Goal: Task Accomplishment & Management: Use online tool/utility

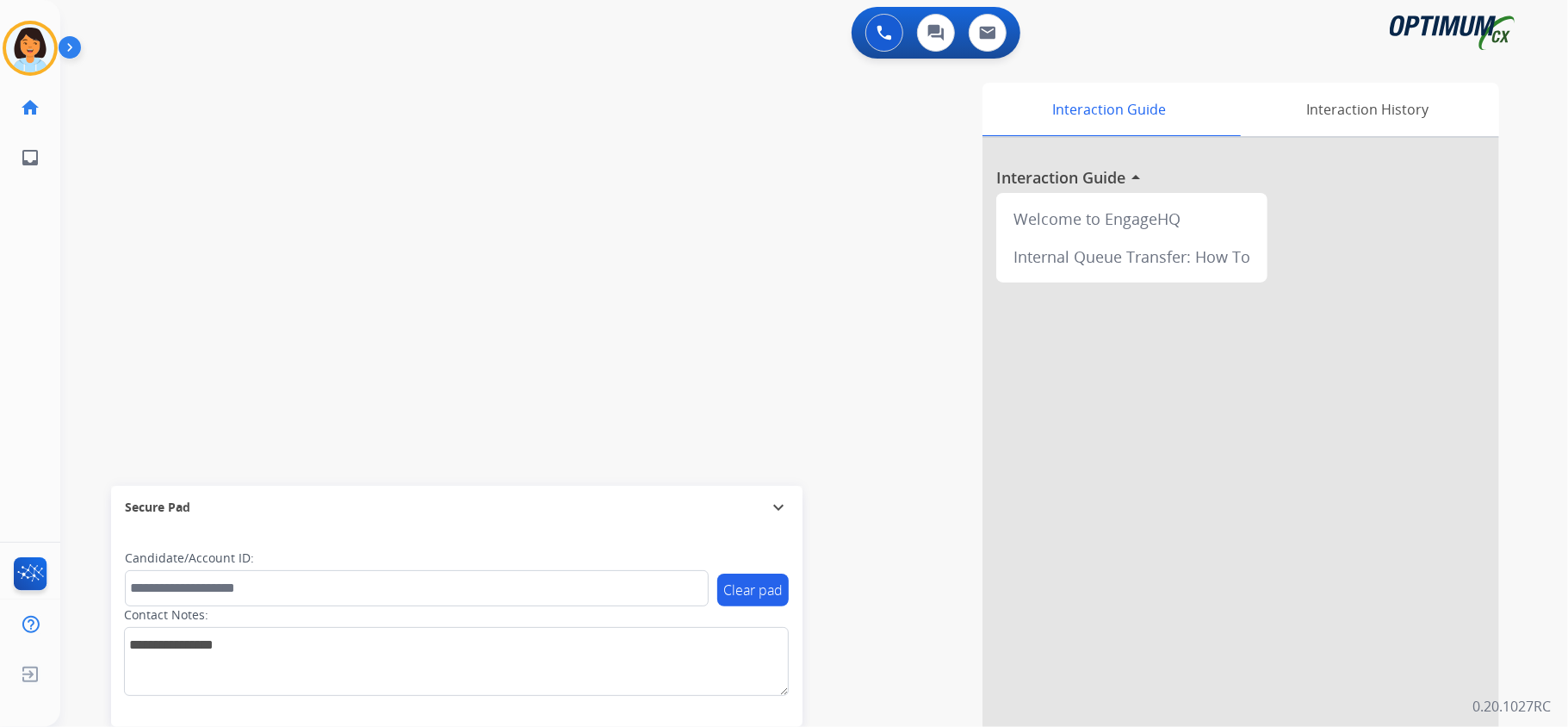
click at [236, 239] on div "swap_horiz Break voice bridge close_fullscreen Connect 3-Way Call merge_type Se…" at bounding box center [793, 420] width 1466 height 718
click at [374, 48] on div "1 Voice Interactions 0 Chat Interactions 0 Email Interactions" at bounding box center [803, 34] width 1446 height 55
click at [329, 135] on button "Disconnect" at bounding box center [325, 142] width 36 height 36
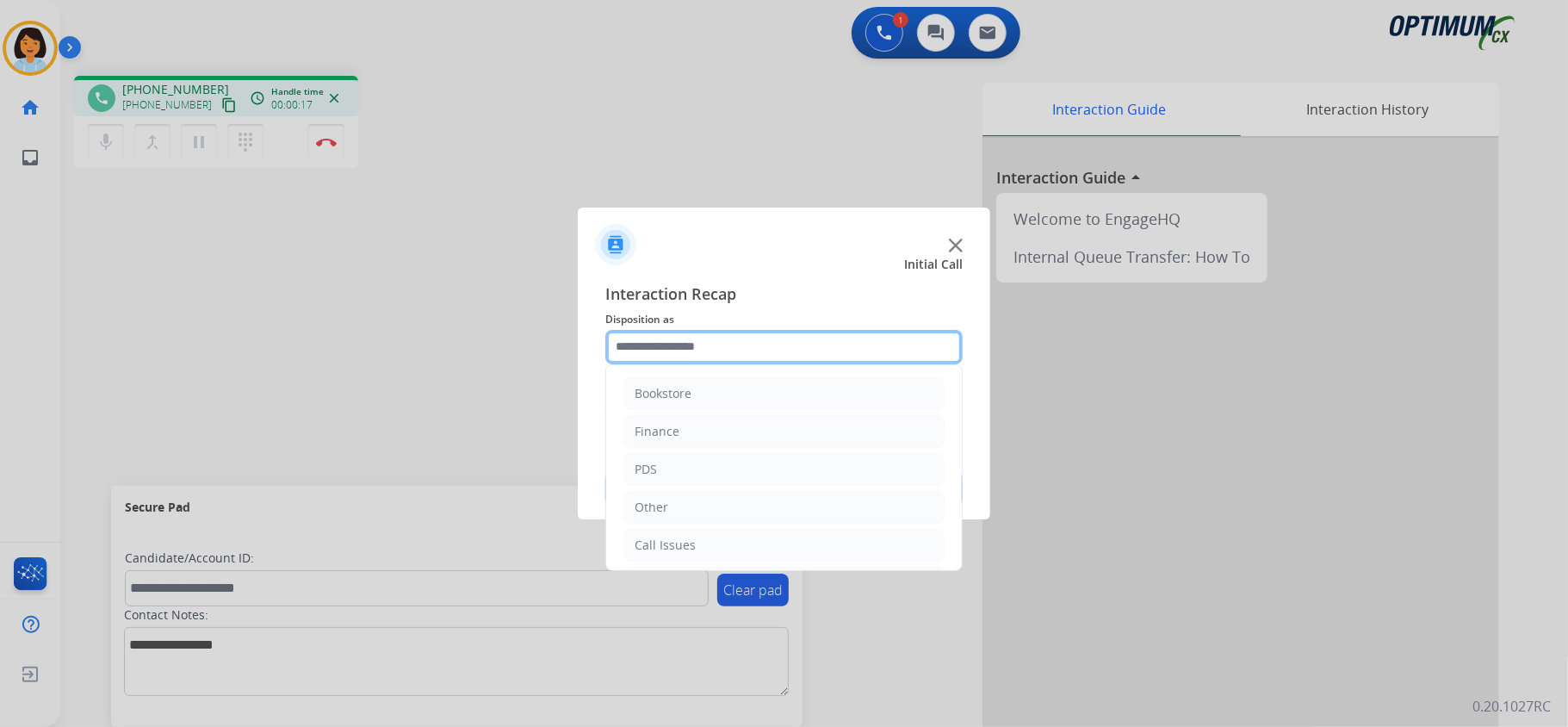
click at [678, 361] on input "text" at bounding box center [784, 346] width 358 height 34
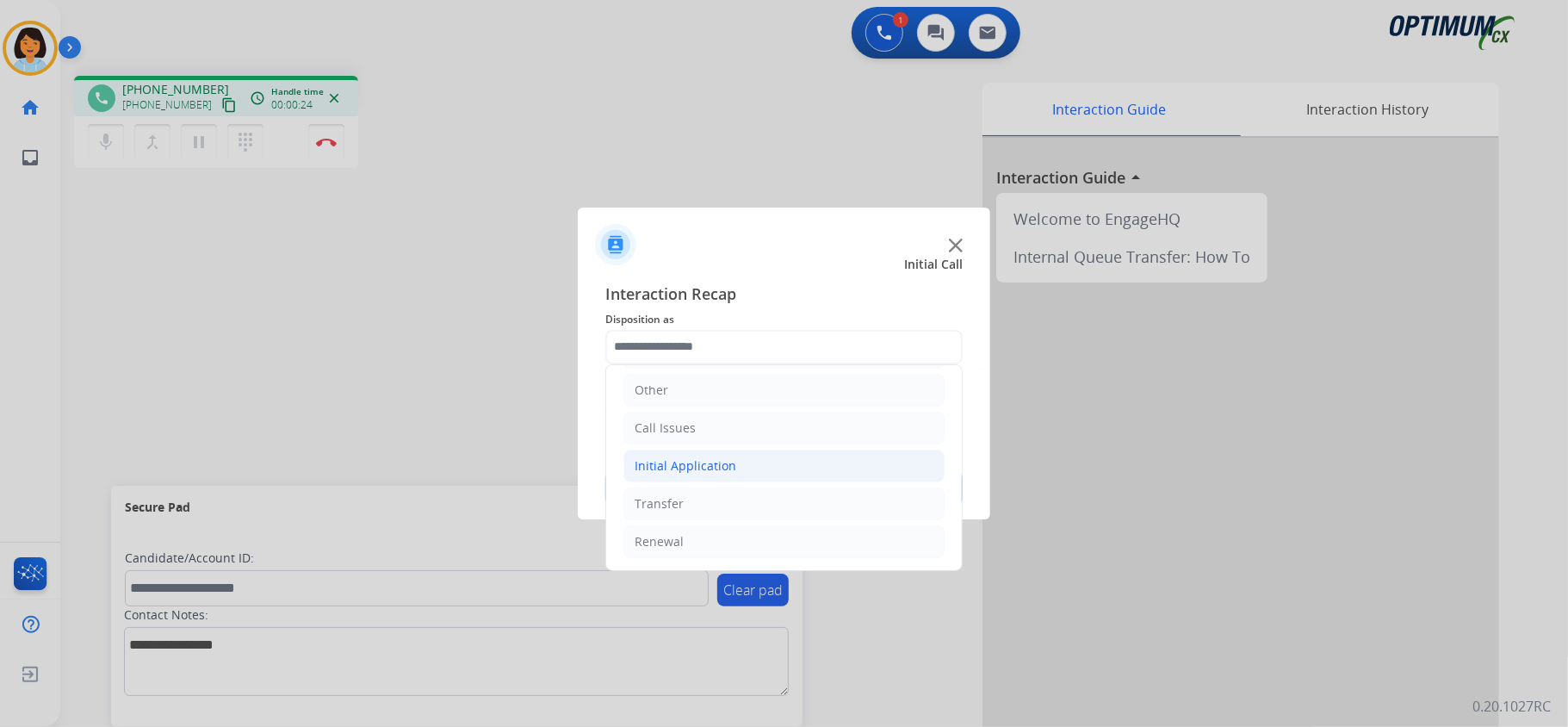
click at [758, 449] on li "Initial Application" at bounding box center [783, 466] width 321 height 33
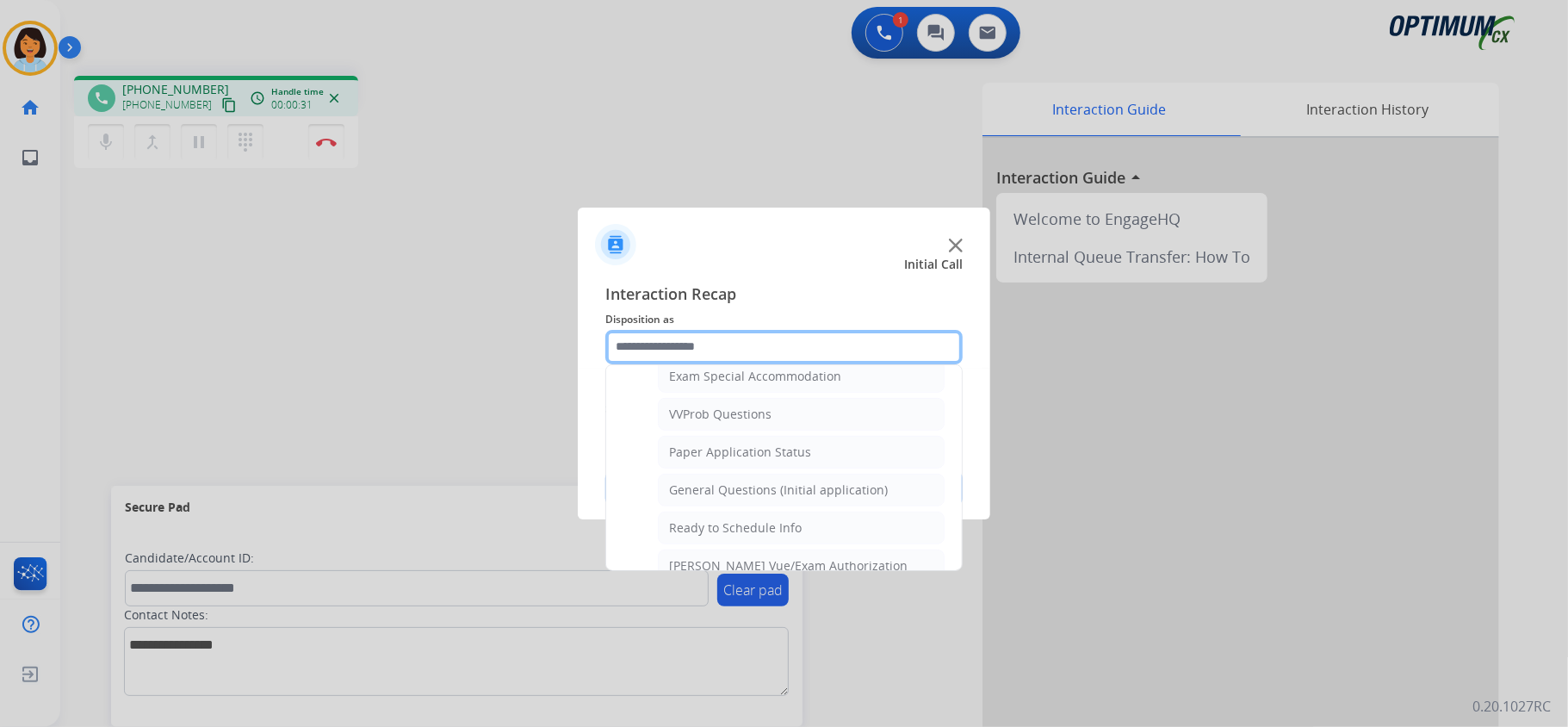
scroll to position [926, 0]
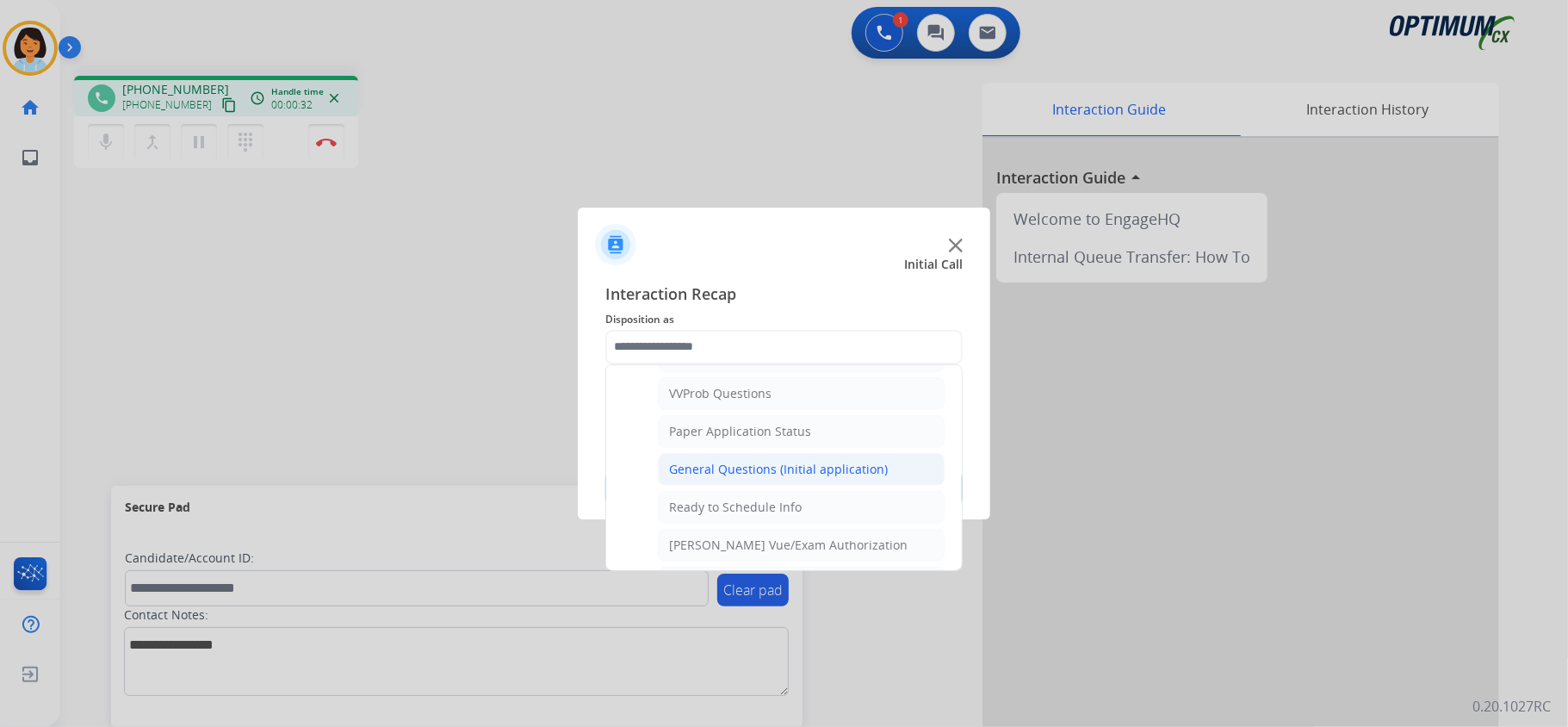
click at [792, 478] on div "General Questions (Initial application)" at bounding box center [778, 469] width 219 height 17
type input "**********"
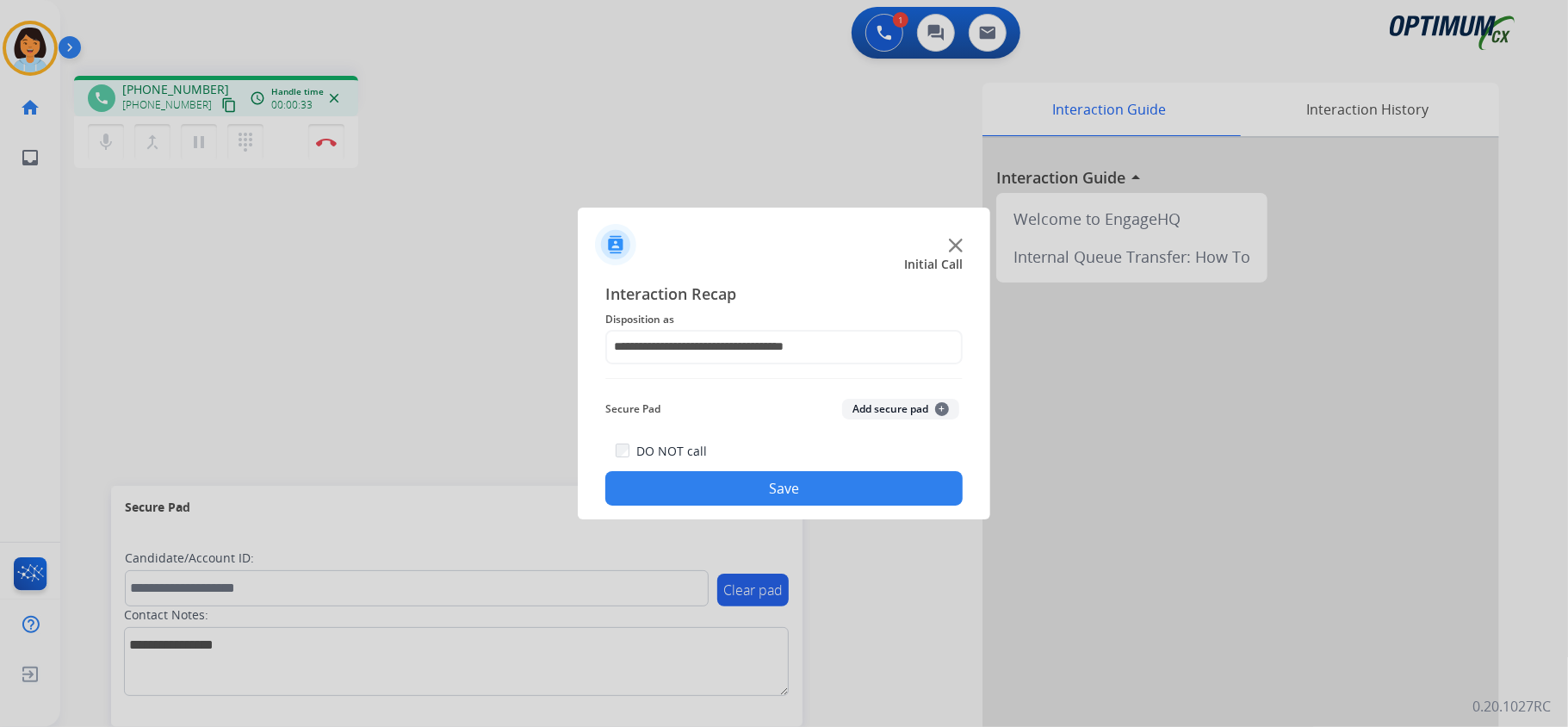
click at [769, 483] on button "Save" at bounding box center [784, 487] width 358 height 34
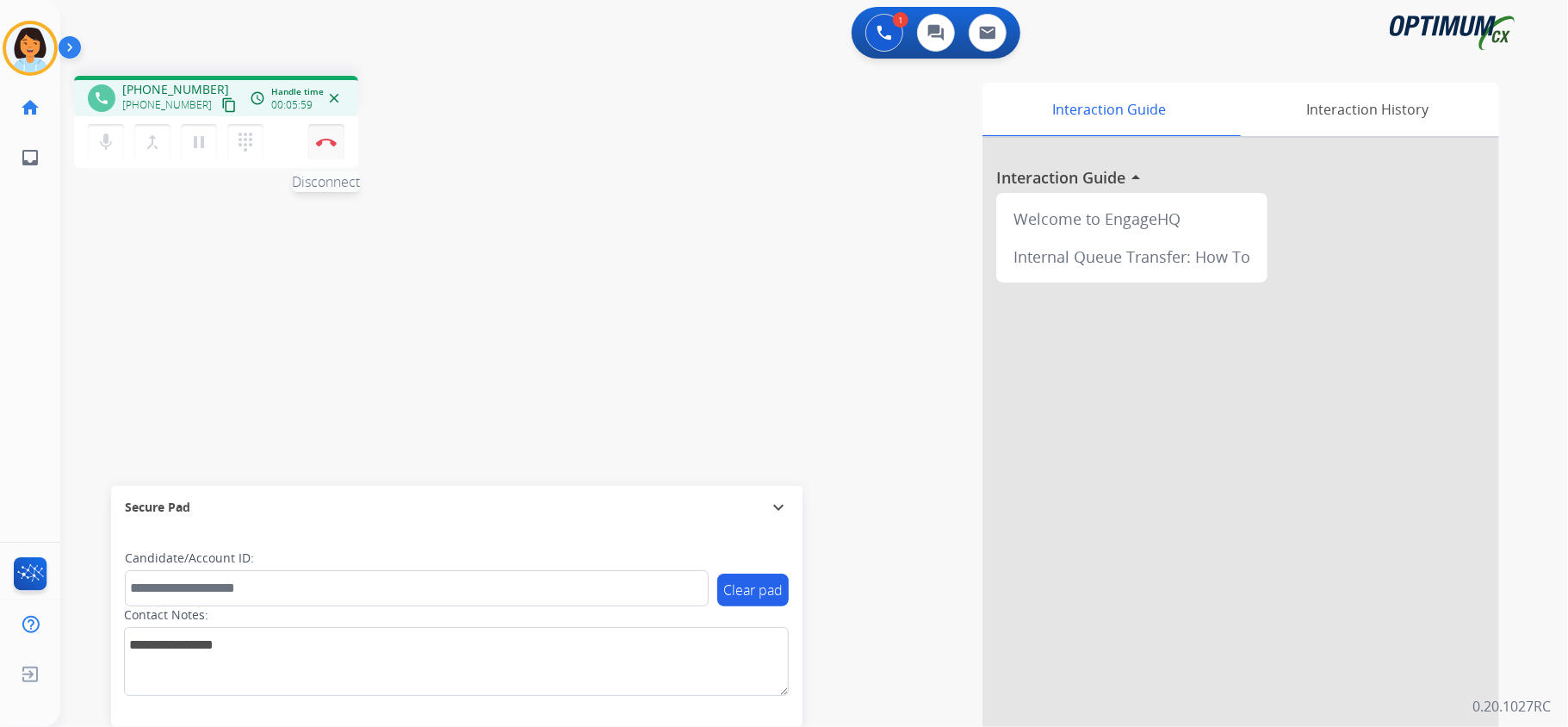
click at [324, 142] on img at bounding box center [326, 142] width 20 height 8
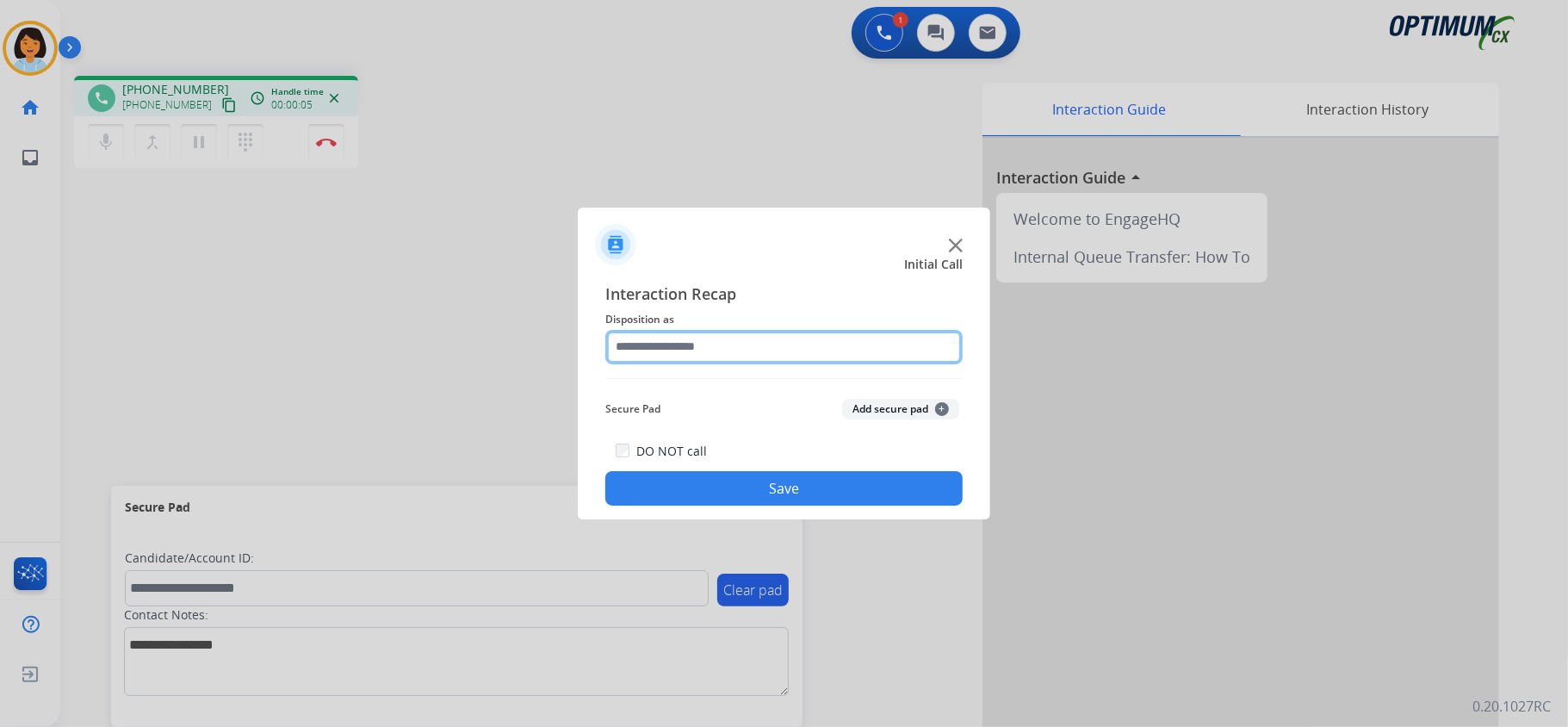
click at [706, 333] on input "text" at bounding box center [784, 346] width 358 height 34
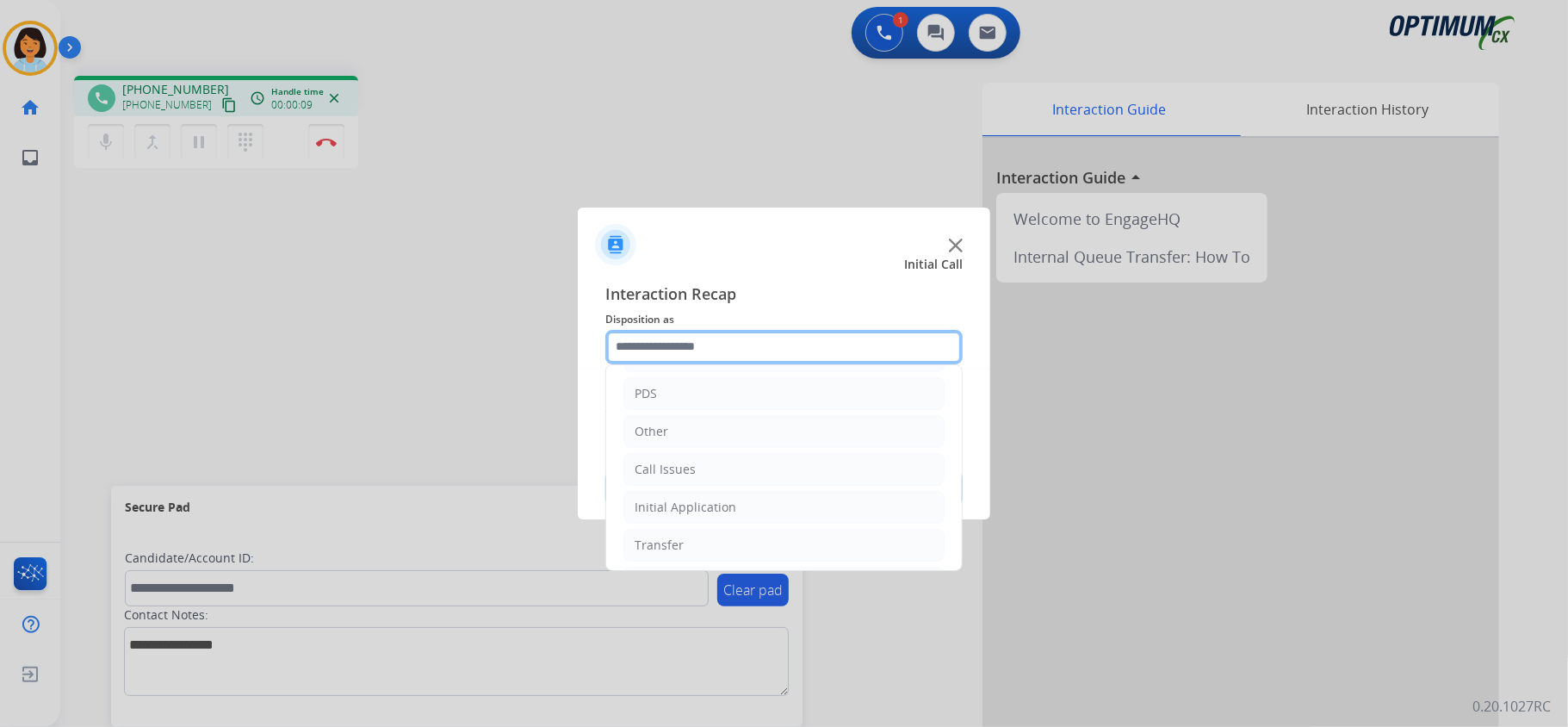
scroll to position [121, 0]
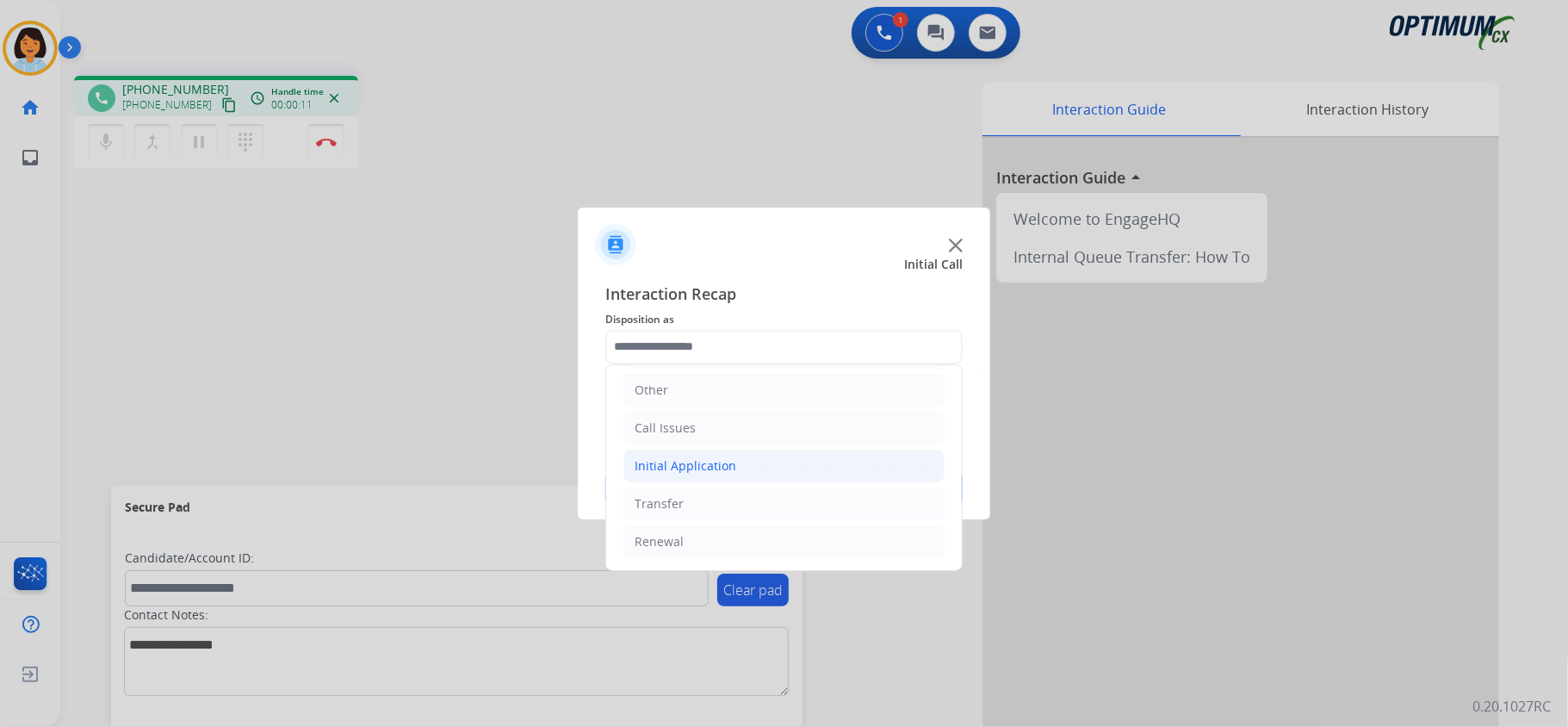
click at [780, 458] on li "Initial Application" at bounding box center [783, 466] width 321 height 33
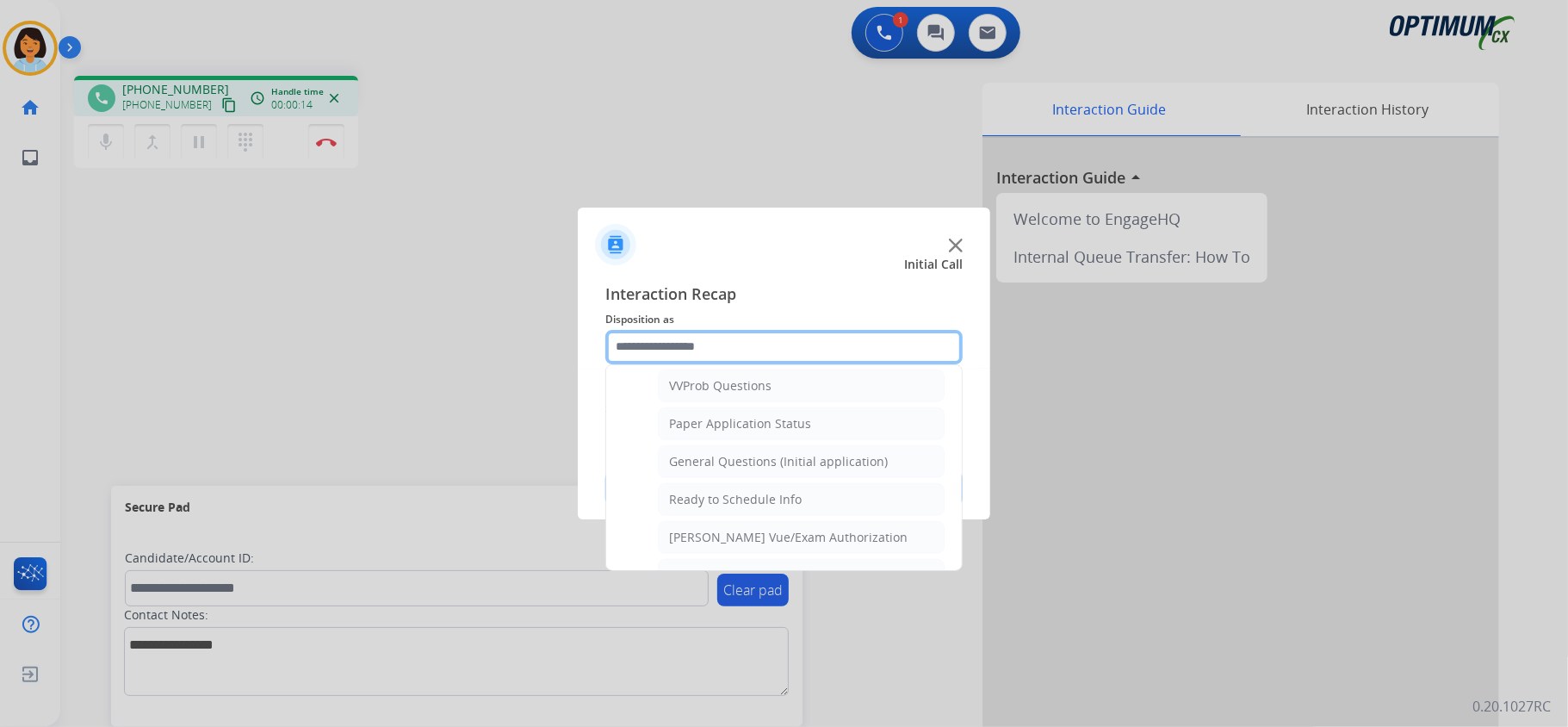
scroll to position [941, 0]
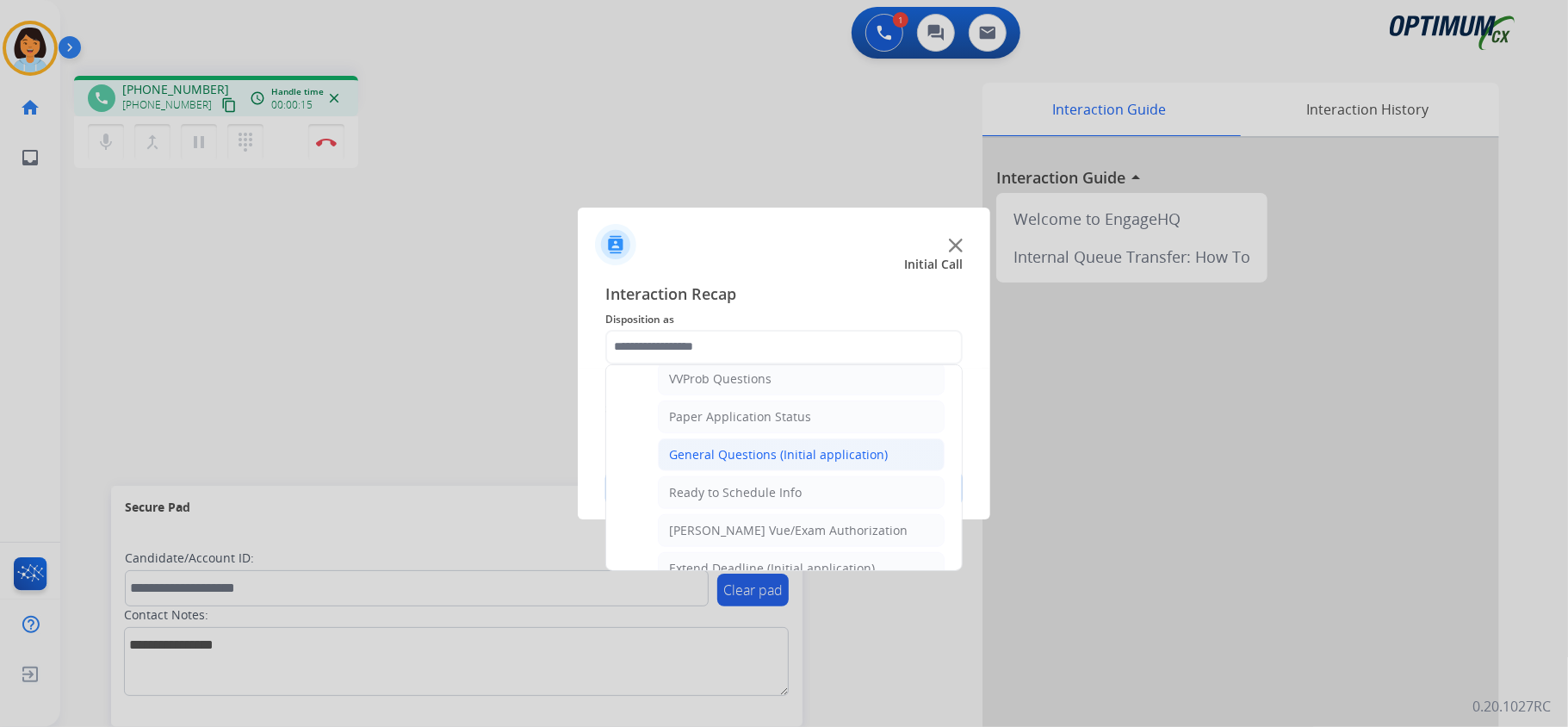
click at [837, 463] on div "General Questions (Initial application)" at bounding box center [778, 454] width 219 height 17
type input "**********"
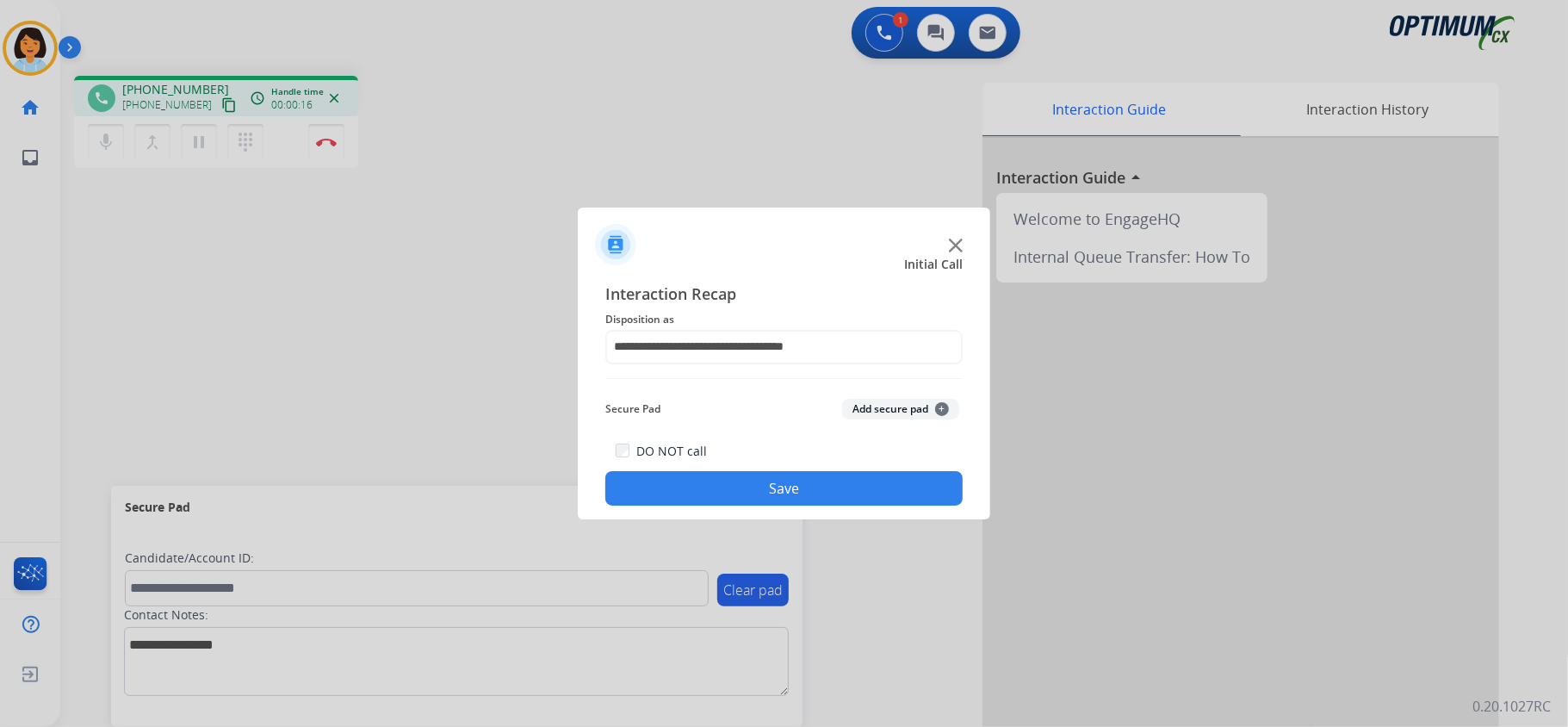
click at [824, 496] on button "Save" at bounding box center [784, 487] width 358 height 34
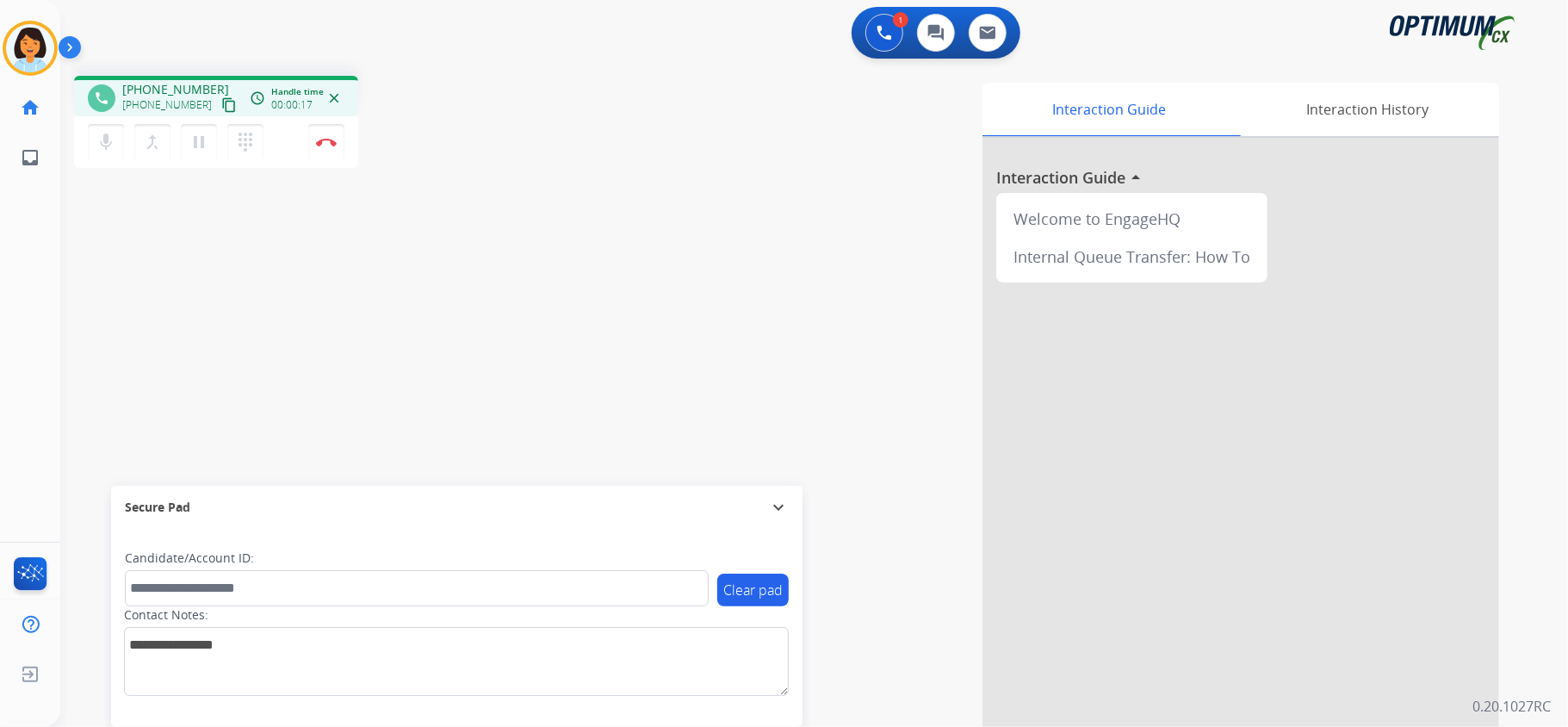
click at [222, 102] on mat-icon "content_copy" at bounding box center [229, 105] width 16 height 16
click at [327, 148] on button "Disconnect" at bounding box center [325, 142] width 36 height 36
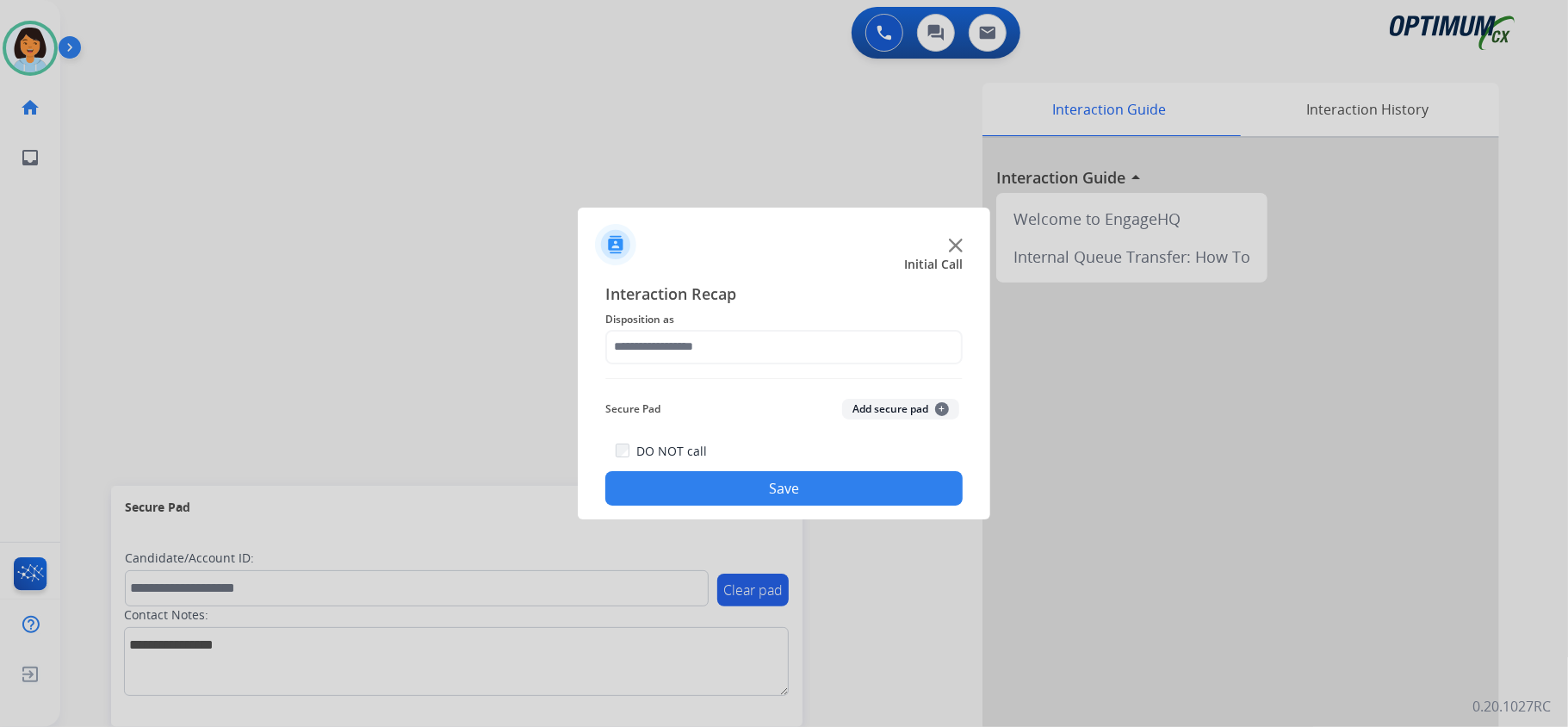
click at [782, 363] on div "Interaction Recap Disposition as Secure Pad Add secure pad + DO NOT call Save" at bounding box center [784, 393] width 358 height 225
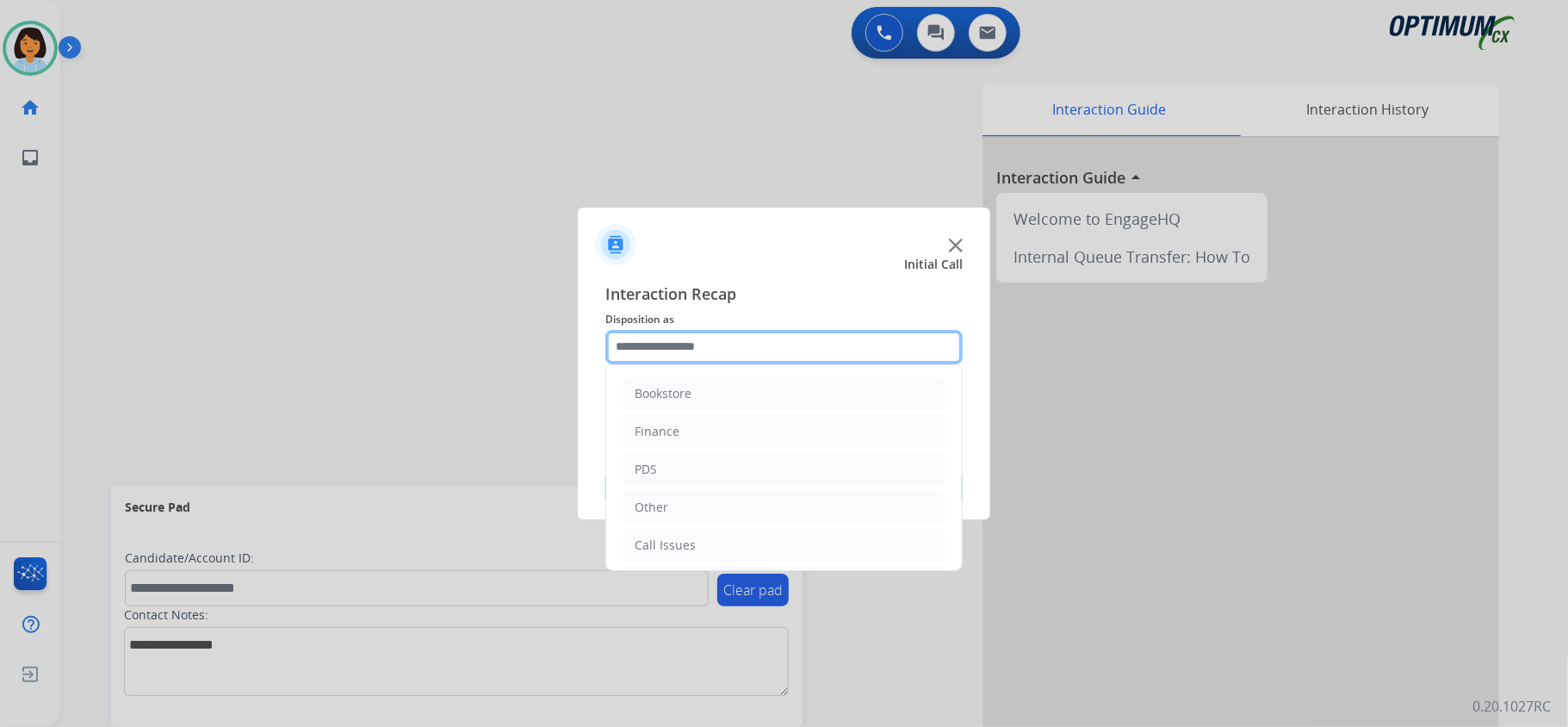
click at [779, 351] on input "text" at bounding box center [784, 346] width 358 height 34
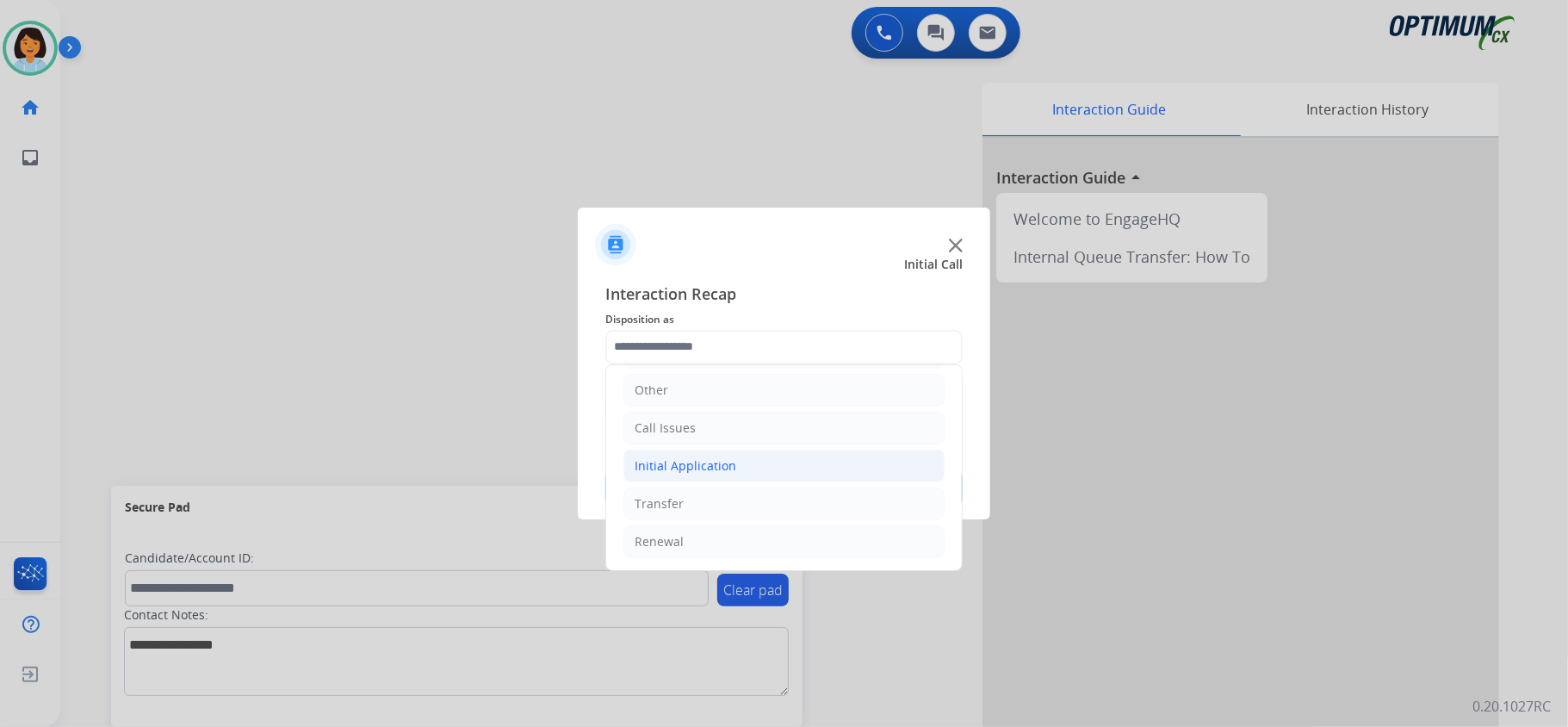
click at [762, 458] on li "Initial Application" at bounding box center [783, 466] width 321 height 33
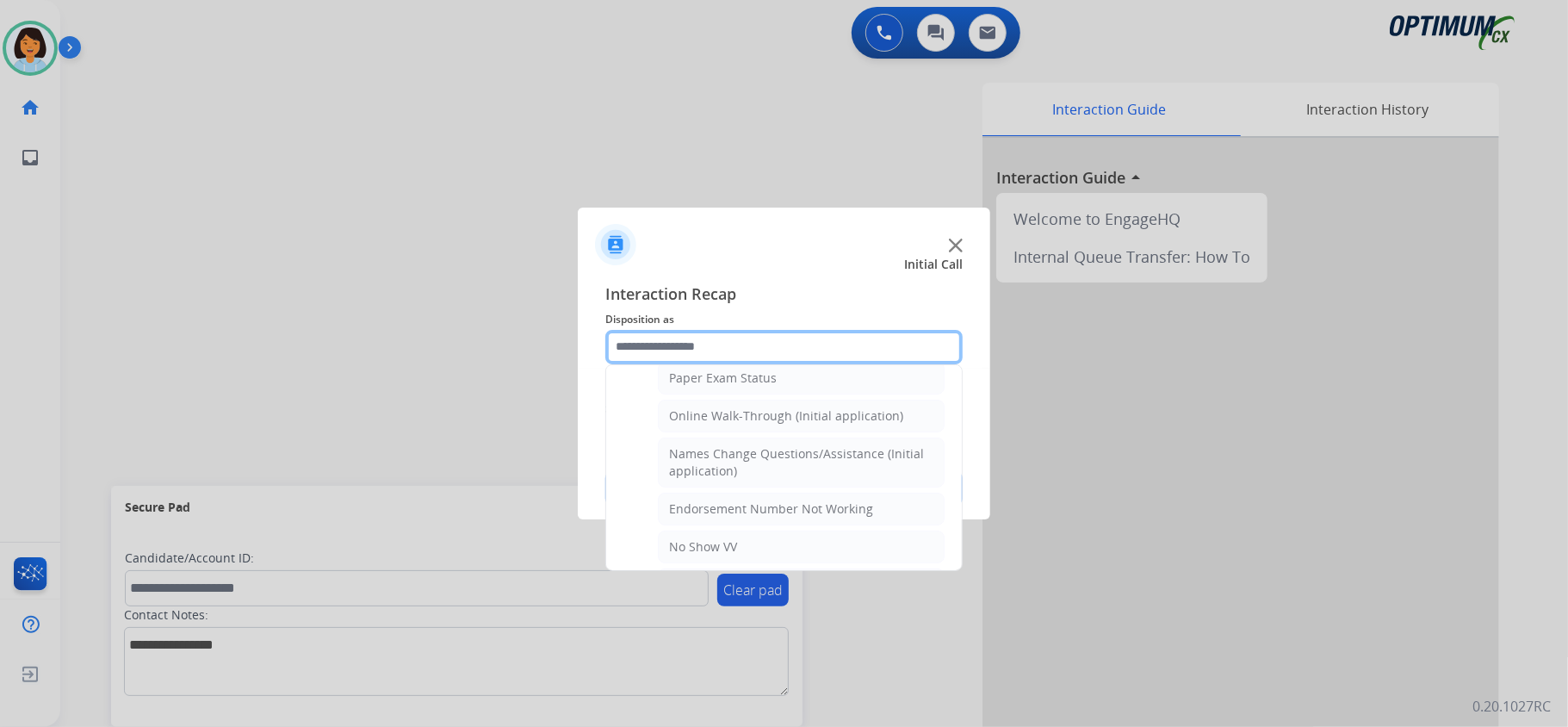
scroll to position [370, 0]
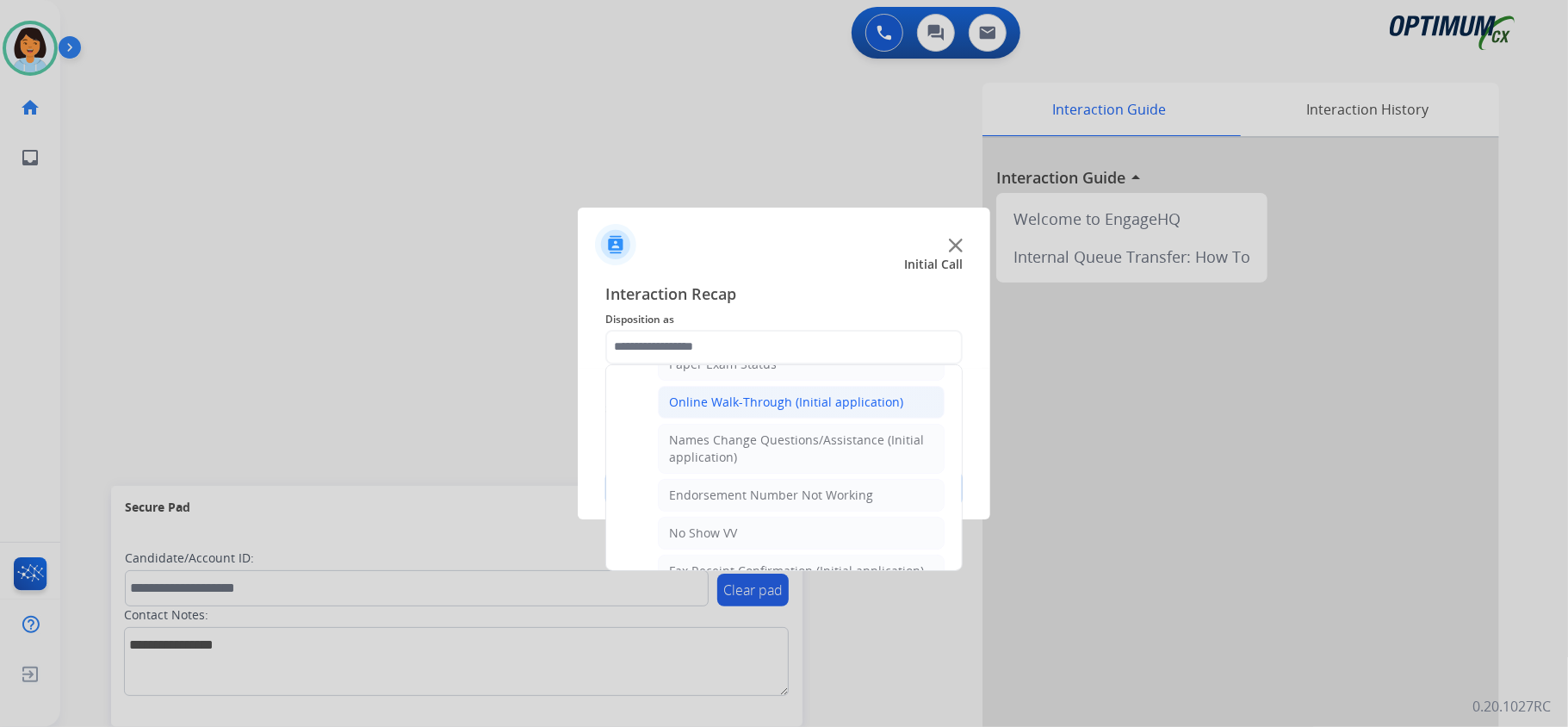
click at [844, 404] on div "Online Walk-Through (Initial application)" at bounding box center [786, 402] width 234 height 17
type input "**********"
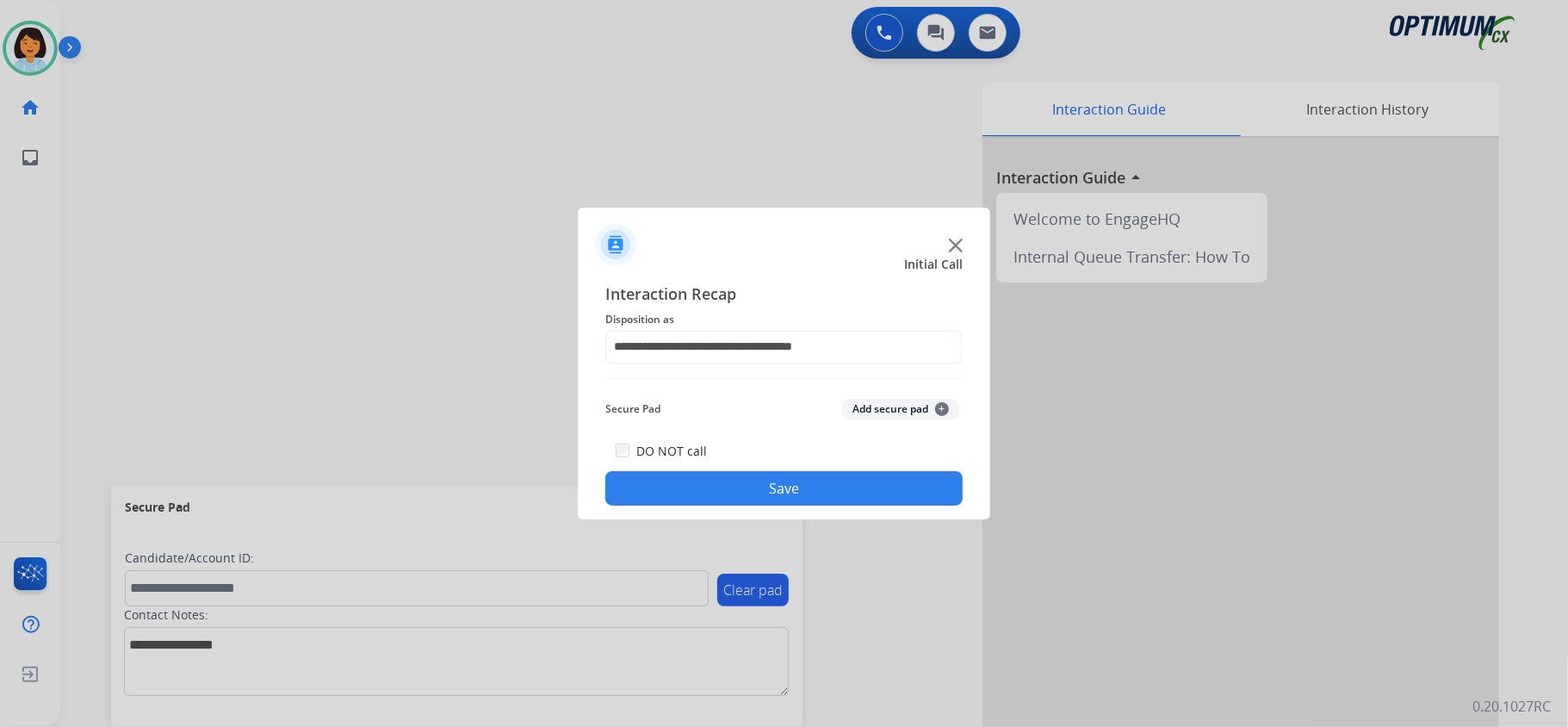
click at [811, 477] on button "Save" at bounding box center [784, 487] width 358 height 34
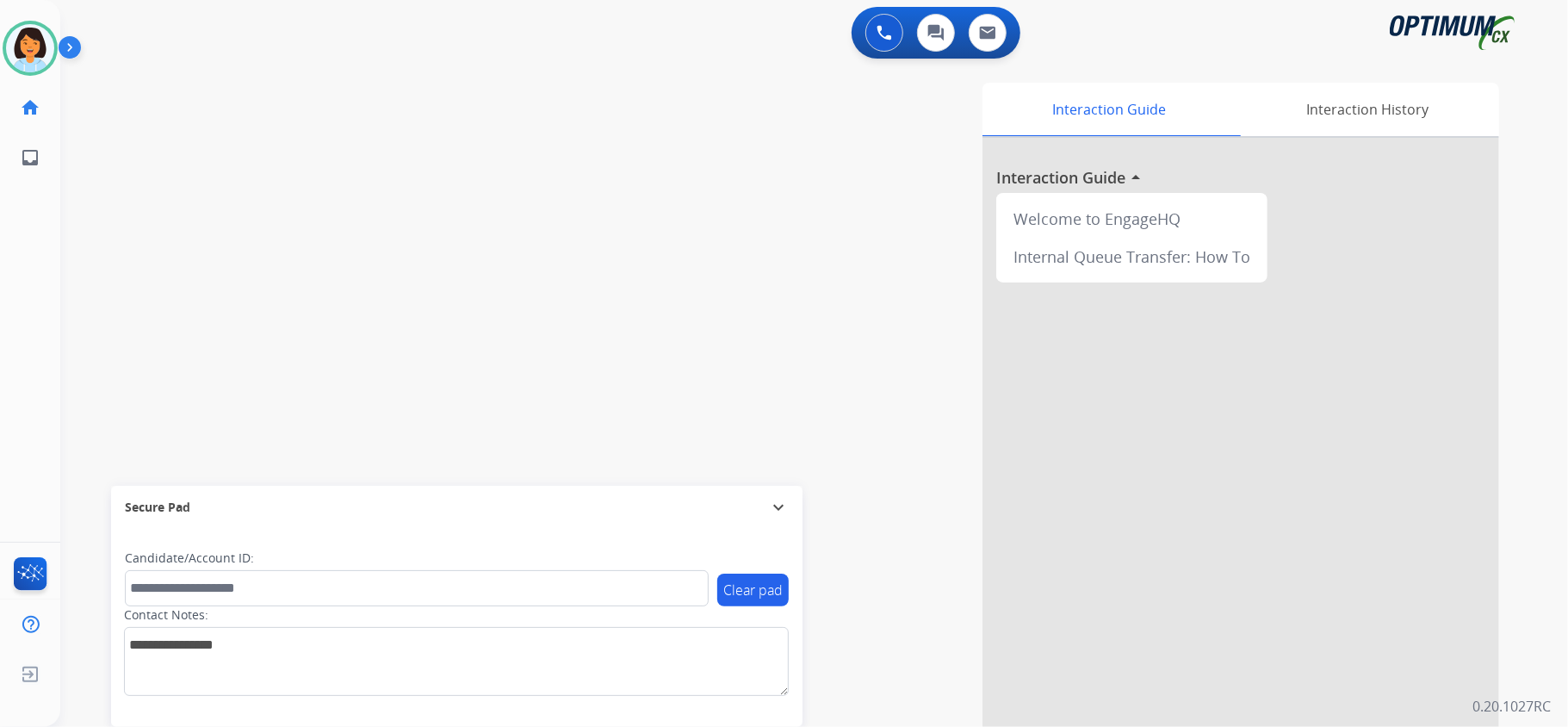
click at [811, 477] on div "Interaction Guide Interaction History Interaction Guide arrow_drop_up Welcome t…" at bounding box center [1029, 431] width 938 height 698
click at [448, 460] on div "swap_horiz Break voice bridge close_fullscreen Connect 3-Way Call merge_type Se…" at bounding box center [793, 420] width 1466 height 718
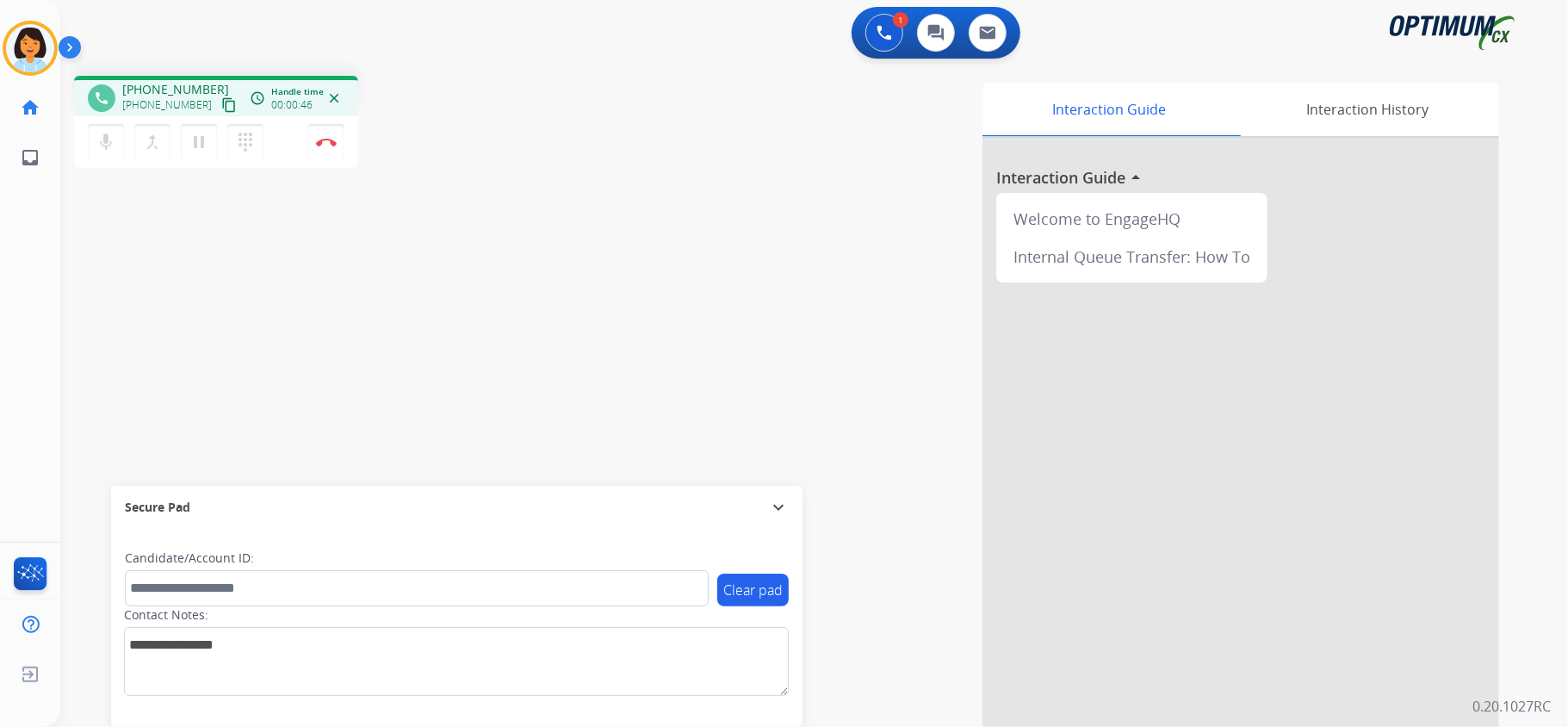
click at [222, 108] on mat-icon "content_copy" at bounding box center [229, 105] width 16 height 16
click at [222, 102] on mat-icon "content_copy" at bounding box center [229, 105] width 16 height 16
click at [329, 148] on button "Disconnect" at bounding box center [325, 142] width 36 height 36
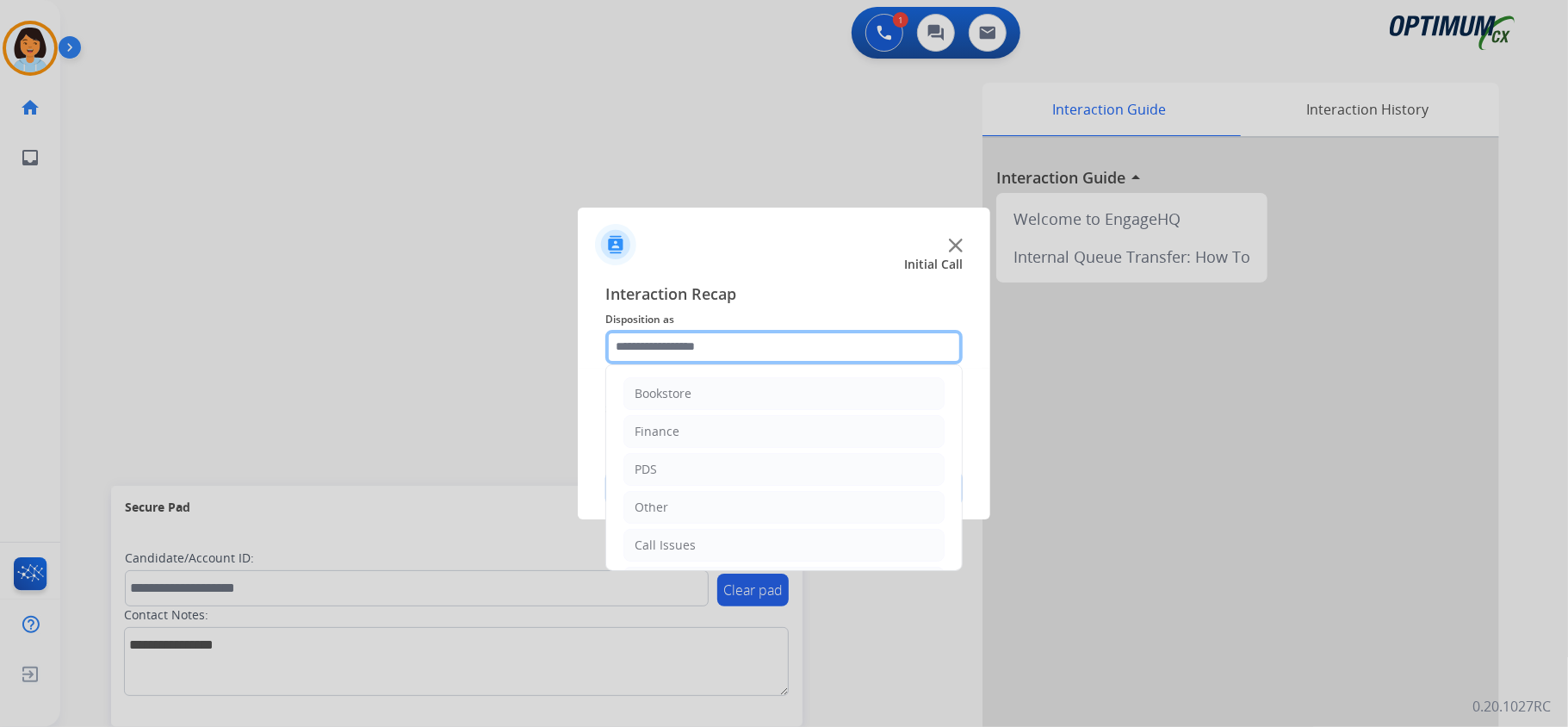
click at [775, 357] on input "text" at bounding box center [784, 346] width 358 height 34
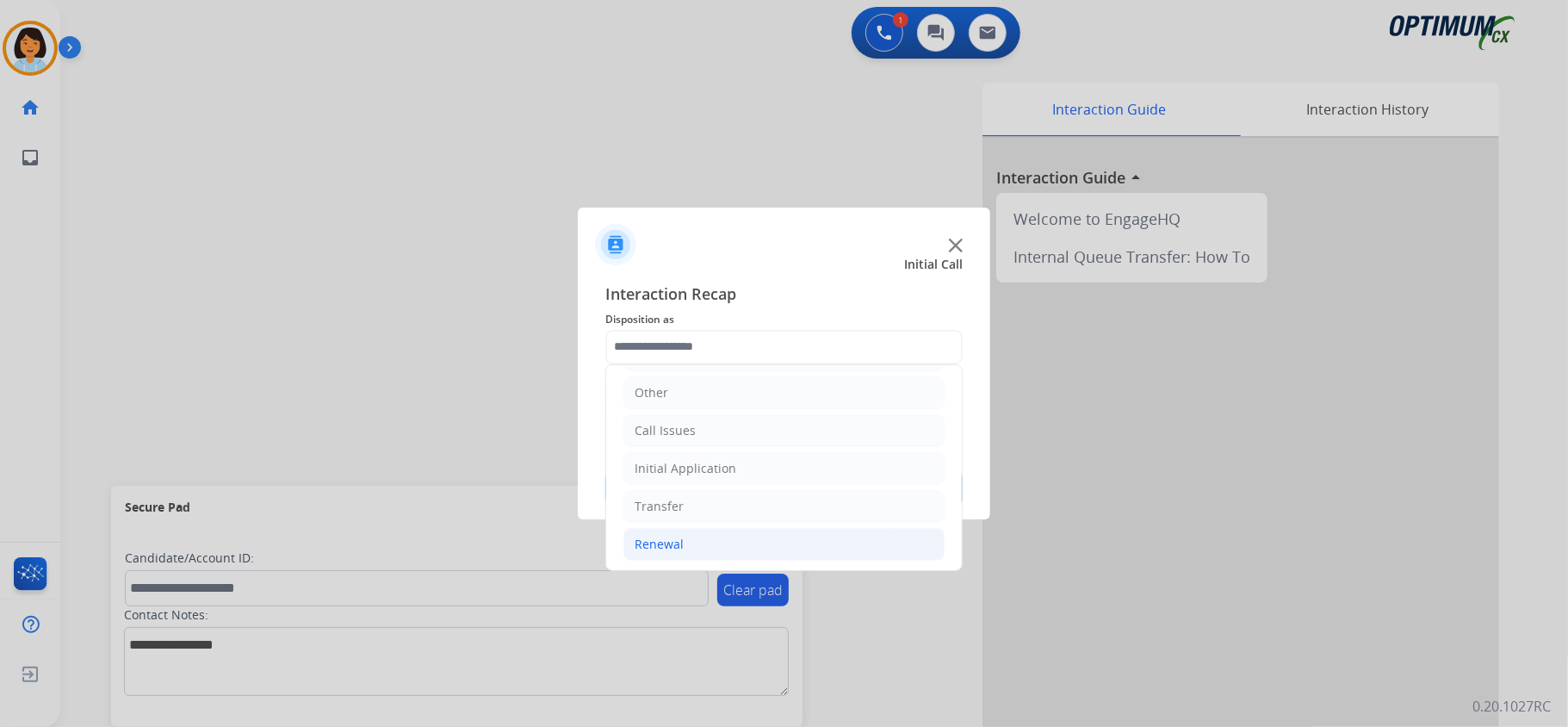
click at [714, 539] on li "Renewal" at bounding box center [783, 544] width 321 height 33
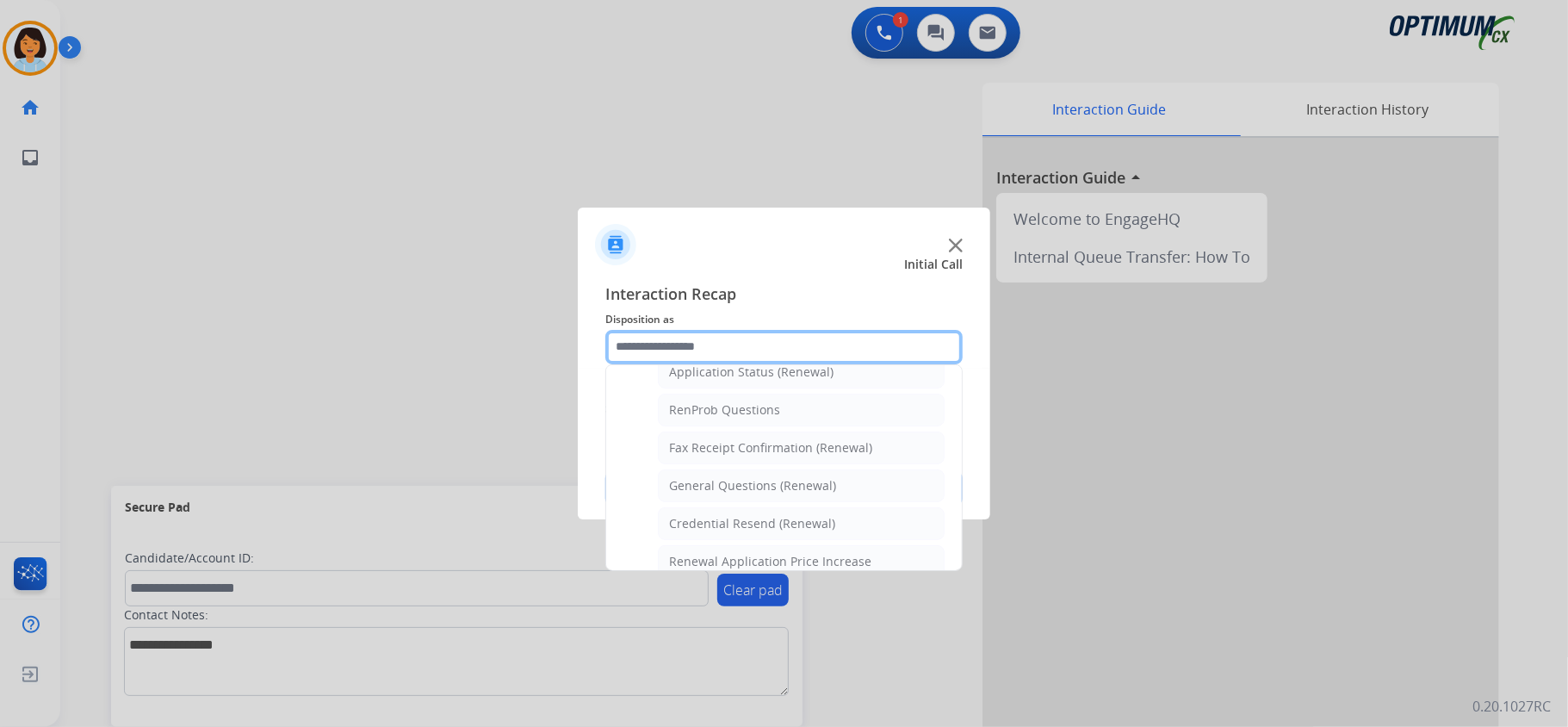
scroll to position [459, 0]
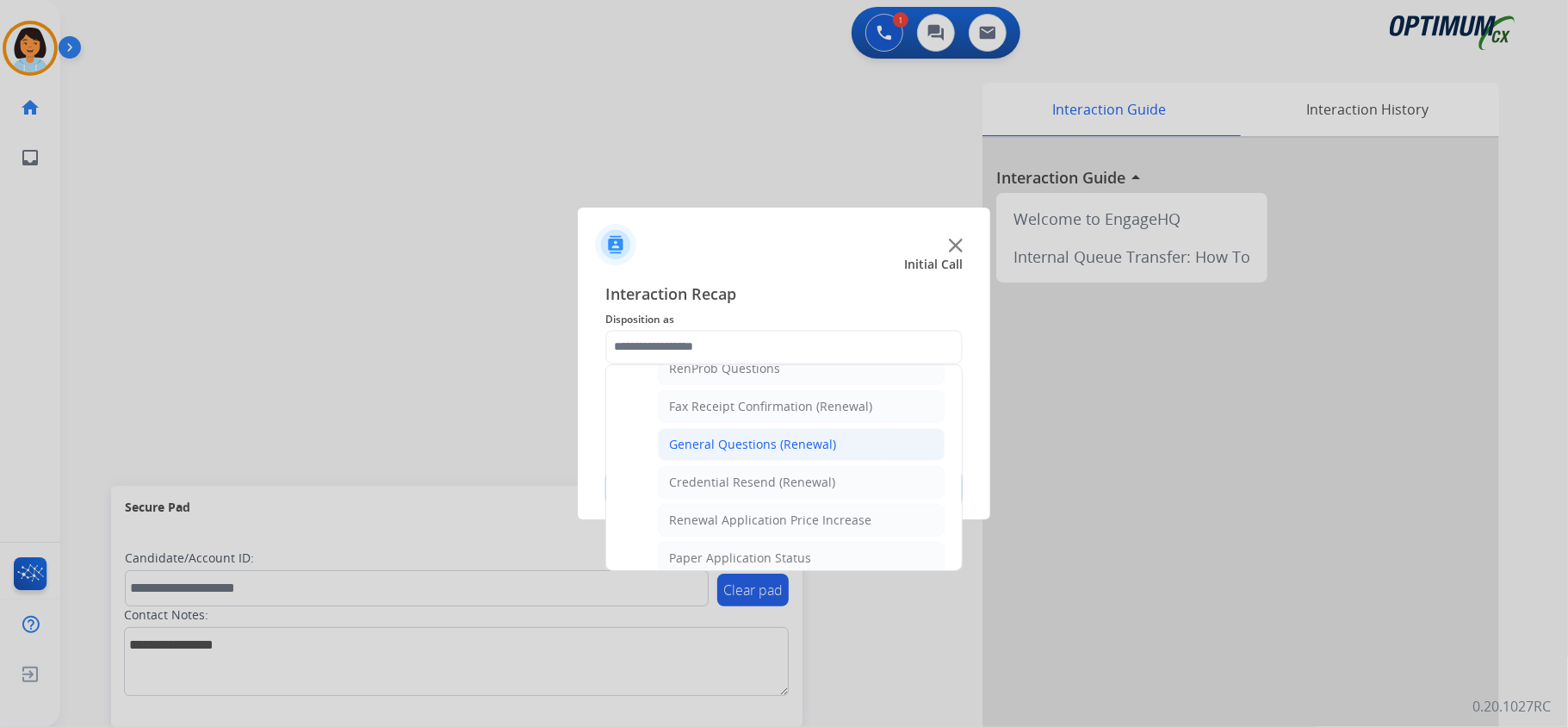
click at [765, 446] on div "General Questions (Renewal)" at bounding box center [753, 444] width 167 height 17
type input "**********"
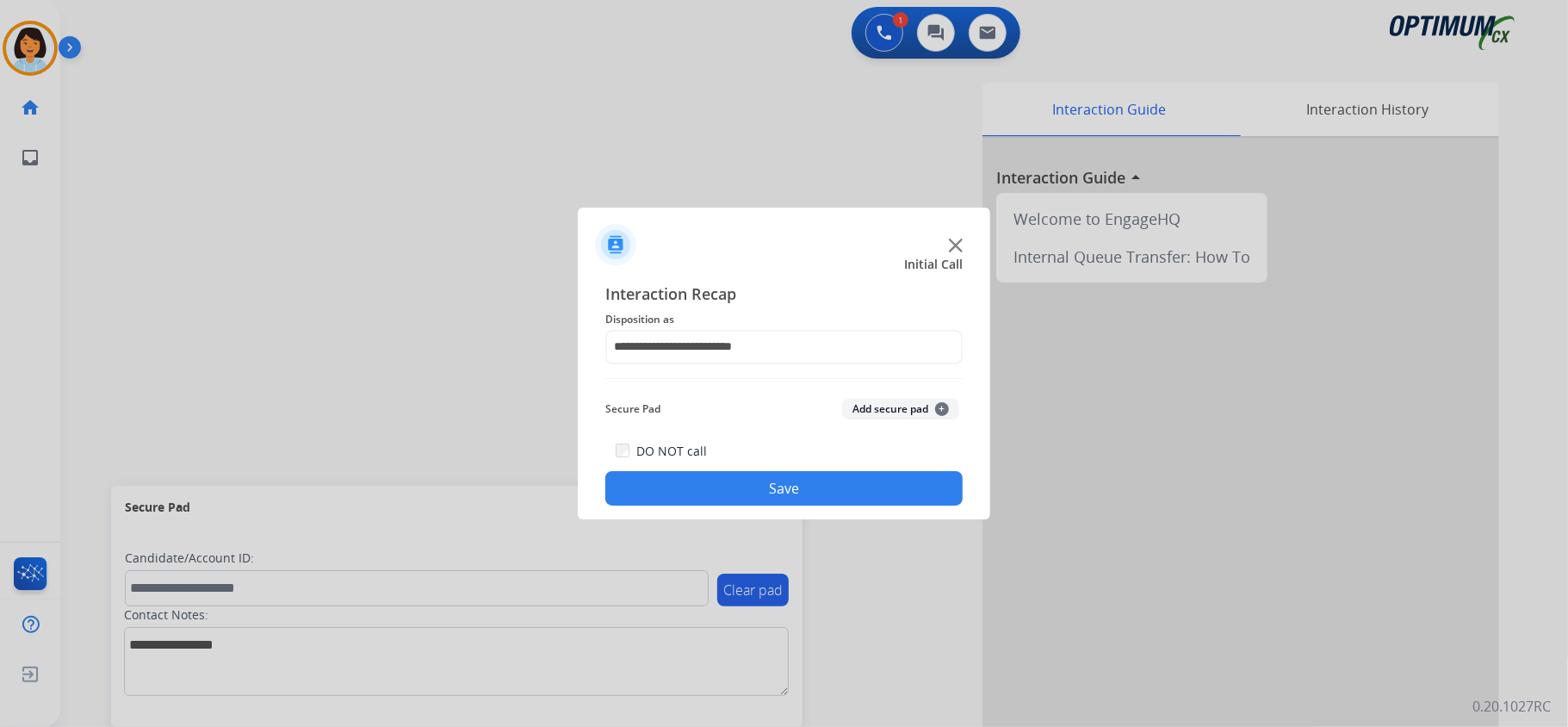
click at [786, 486] on button "Save" at bounding box center [784, 487] width 358 height 34
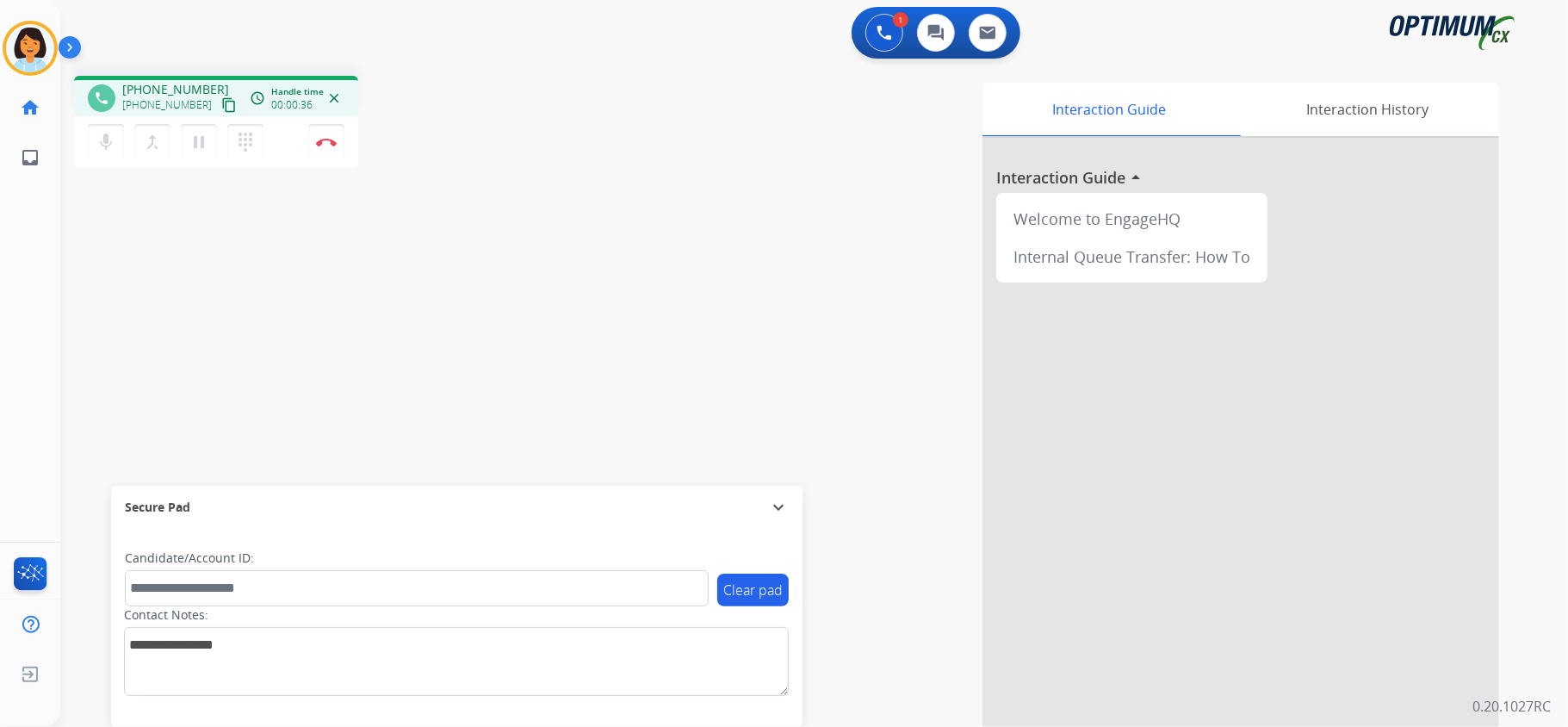
click at [222, 104] on mat-icon "content_copy" at bounding box center [229, 105] width 16 height 16
click at [332, 125] on button "Disconnect" at bounding box center [325, 142] width 36 height 36
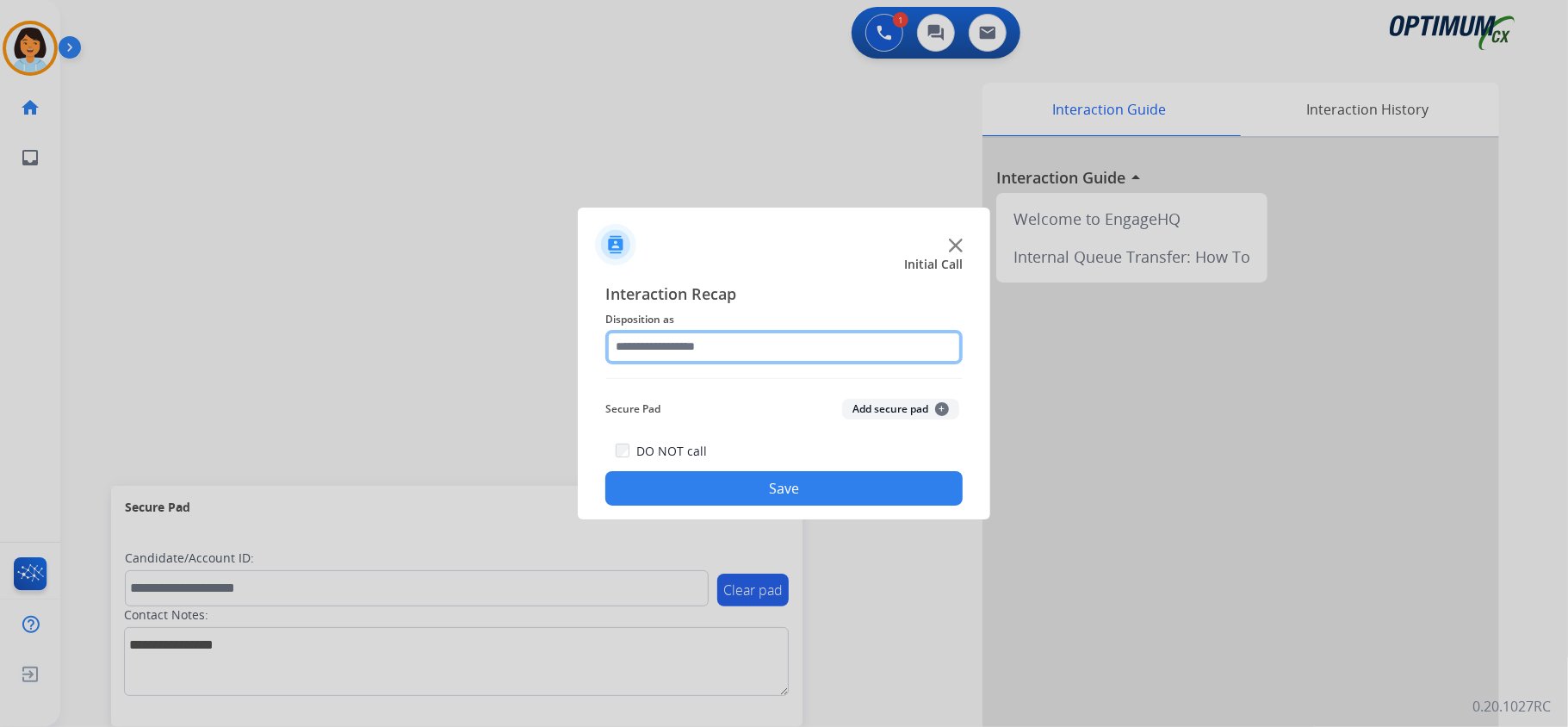
click at [703, 341] on input "text" at bounding box center [784, 346] width 358 height 34
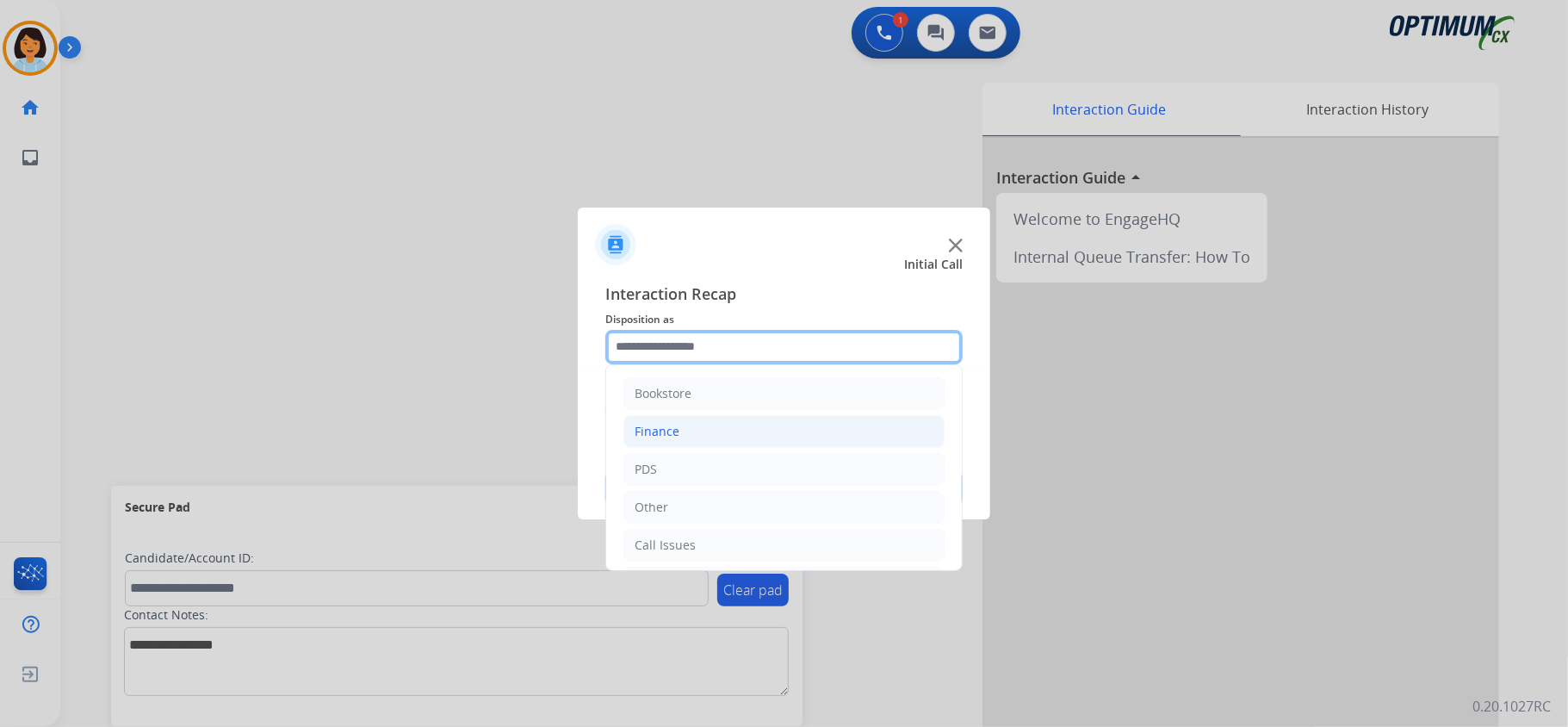
scroll to position [121, 0]
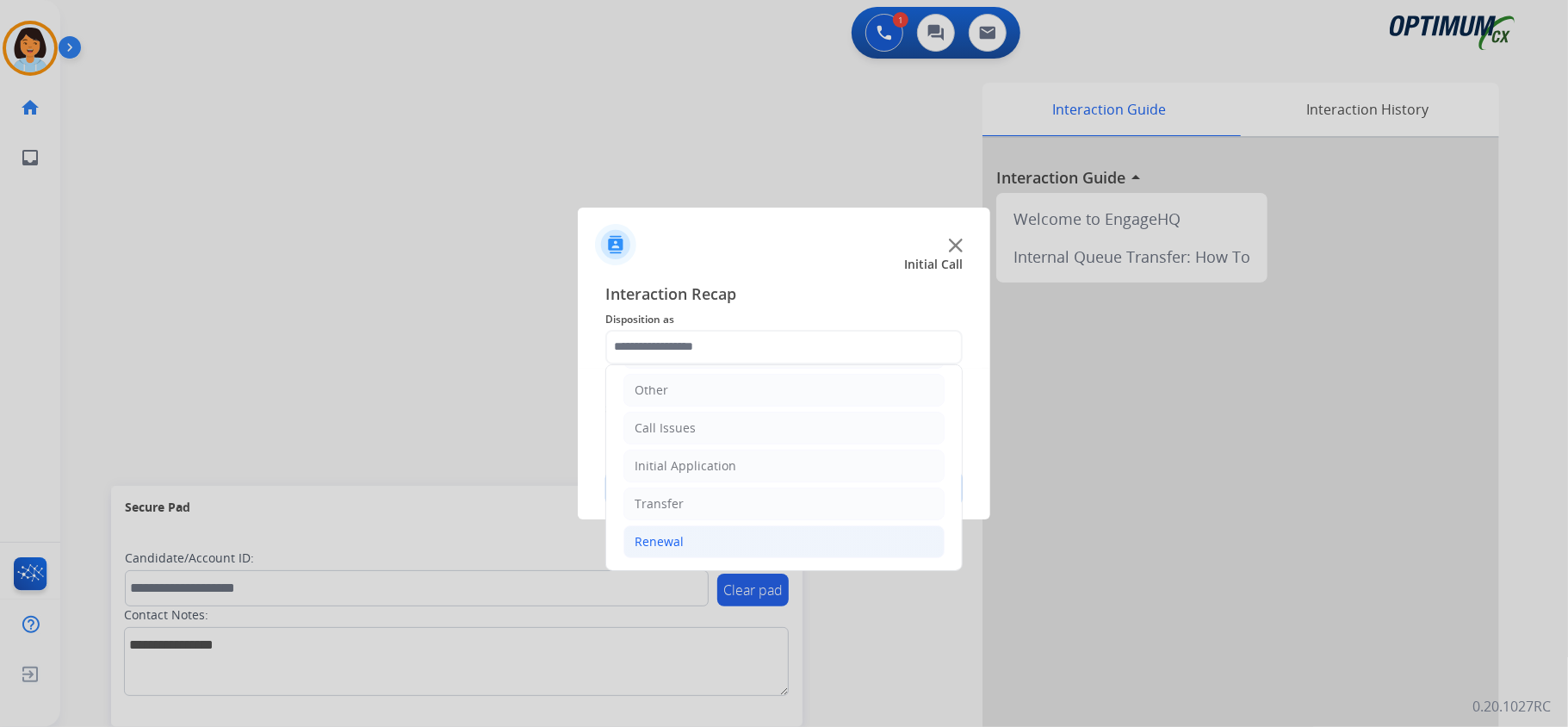
click at [692, 539] on li "Renewal" at bounding box center [783, 541] width 321 height 33
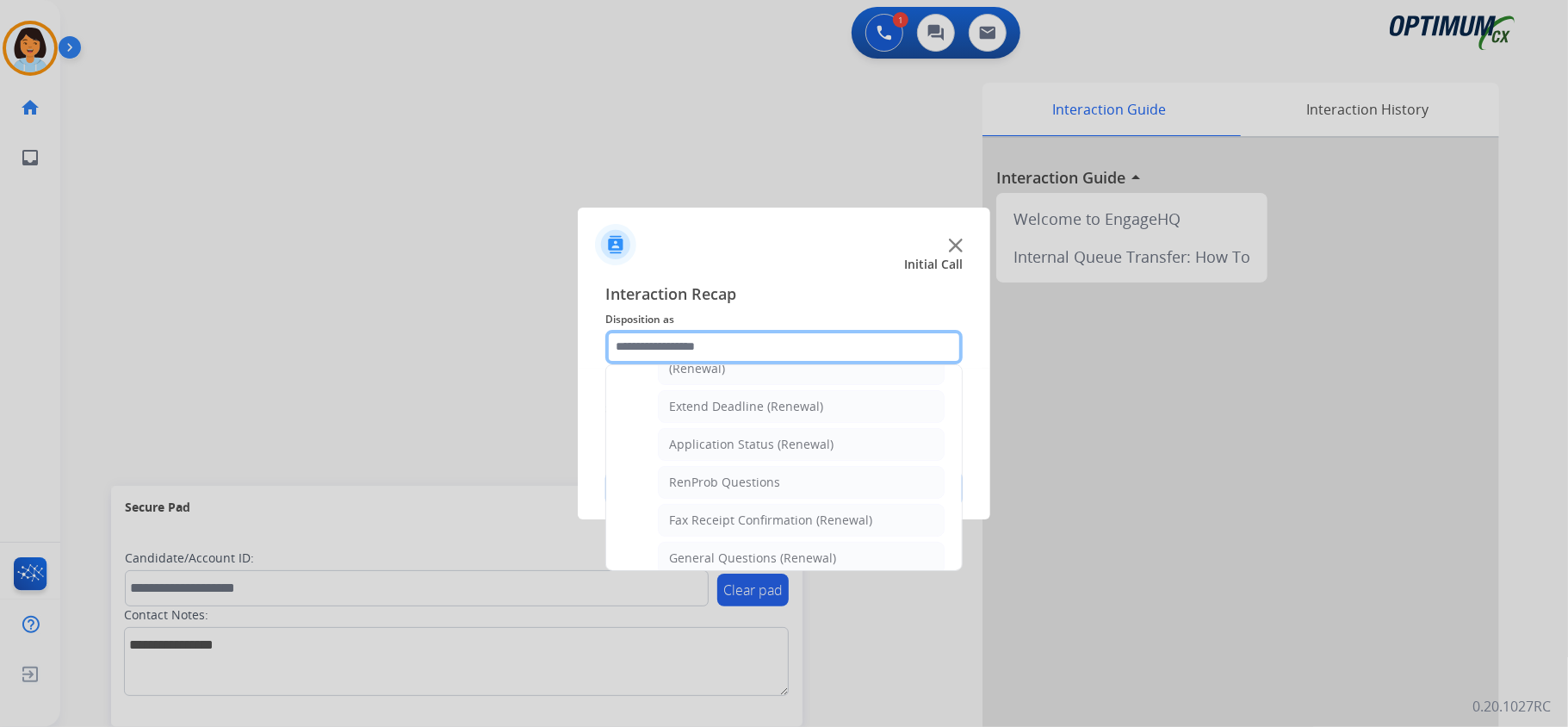
scroll to position [351, 0]
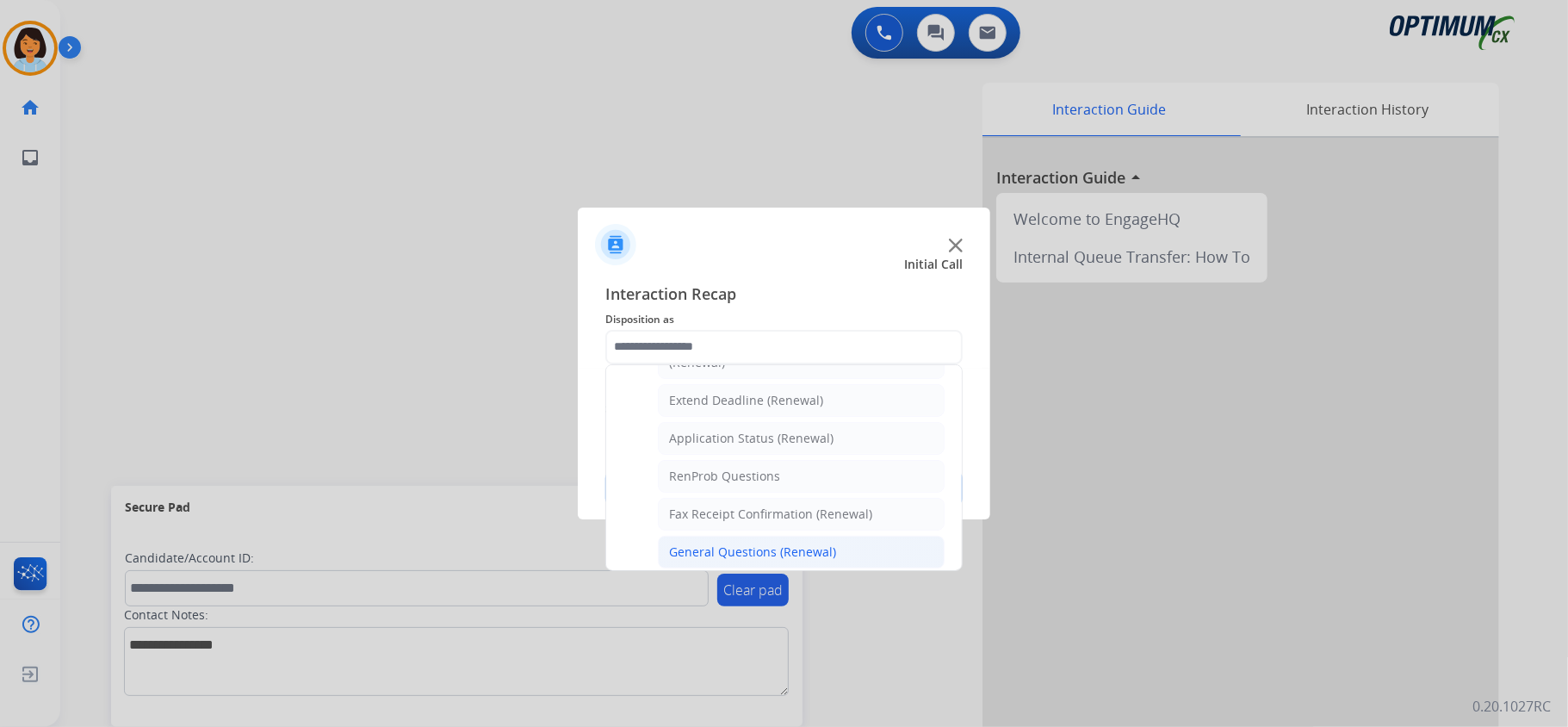
click at [745, 555] on div "General Questions (Renewal)" at bounding box center [753, 551] width 167 height 17
type input "**********"
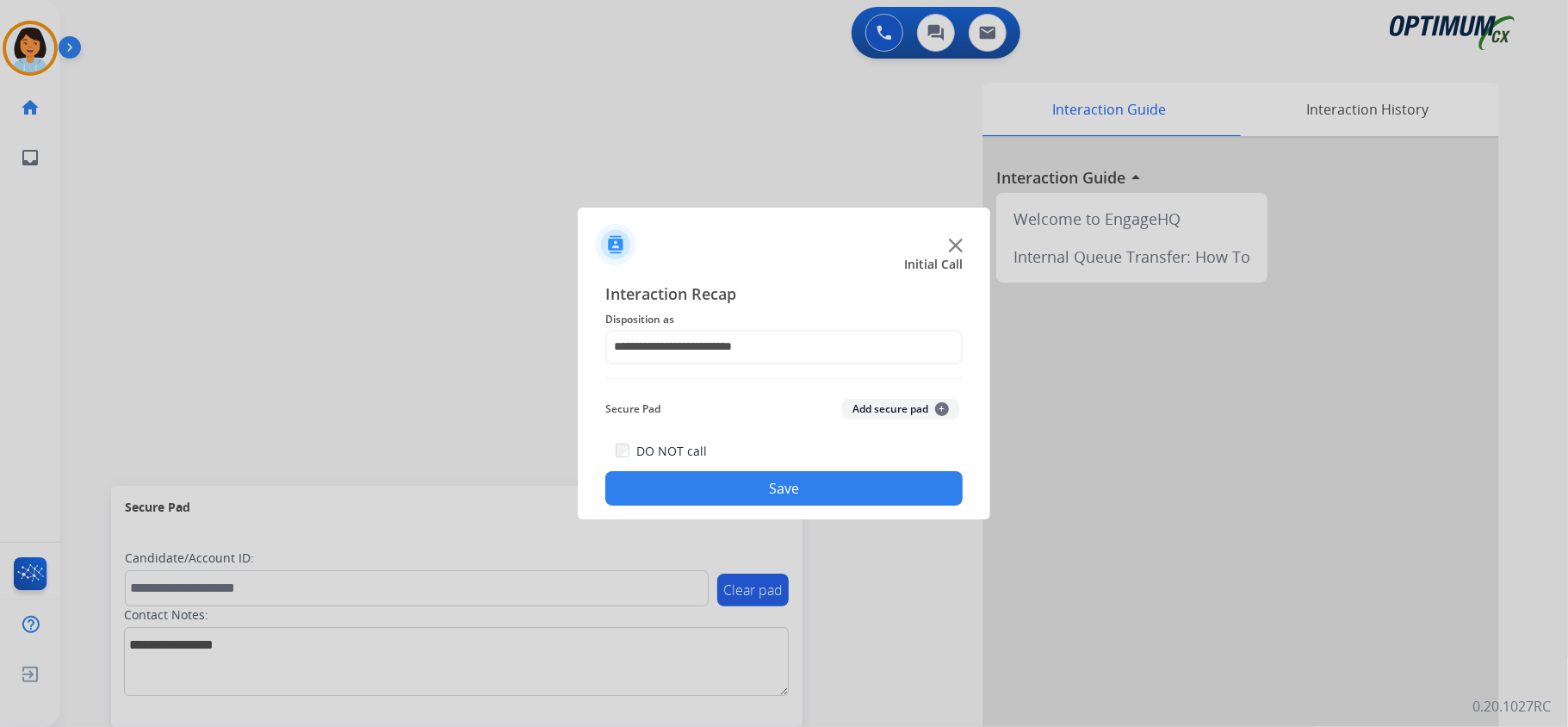
click at [744, 507] on div "**********" at bounding box center [784, 393] width 413 height 252
click at [739, 499] on button "Save" at bounding box center [784, 487] width 358 height 34
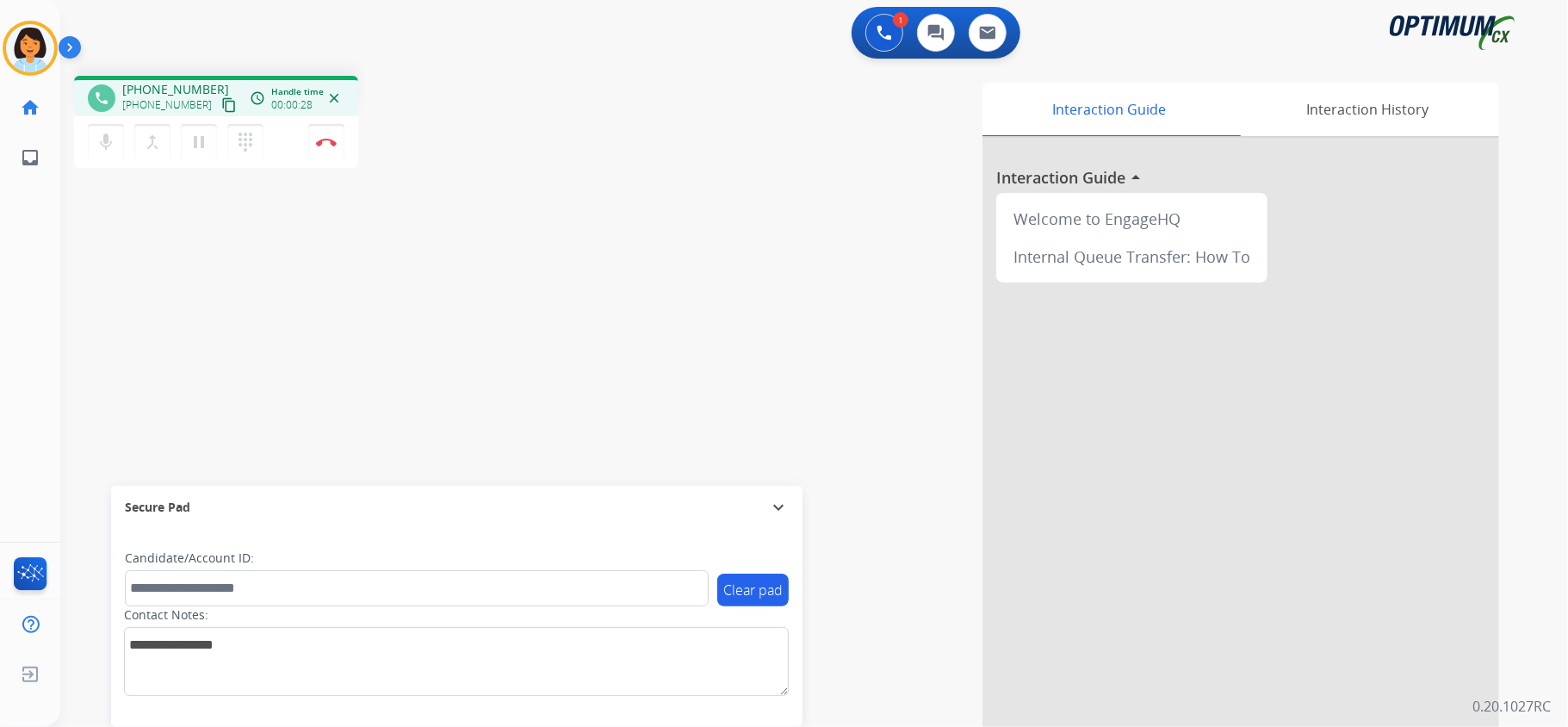
click at [222, 108] on mat-icon "content_copy" at bounding box center [229, 105] width 16 height 16
click at [325, 144] on img at bounding box center [326, 142] width 20 height 8
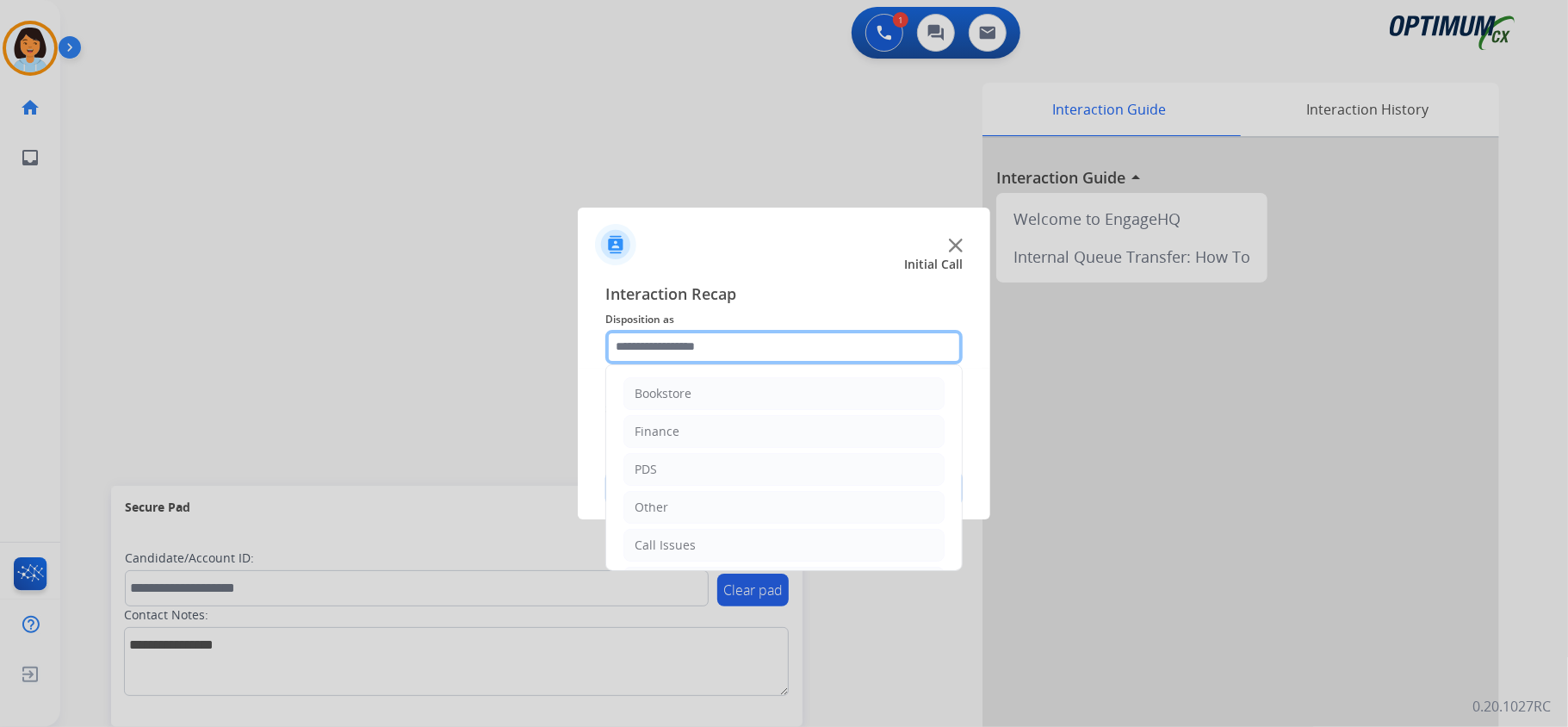
click at [762, 345] on input "text" at bounding box center [784, 346] width 358 height 34
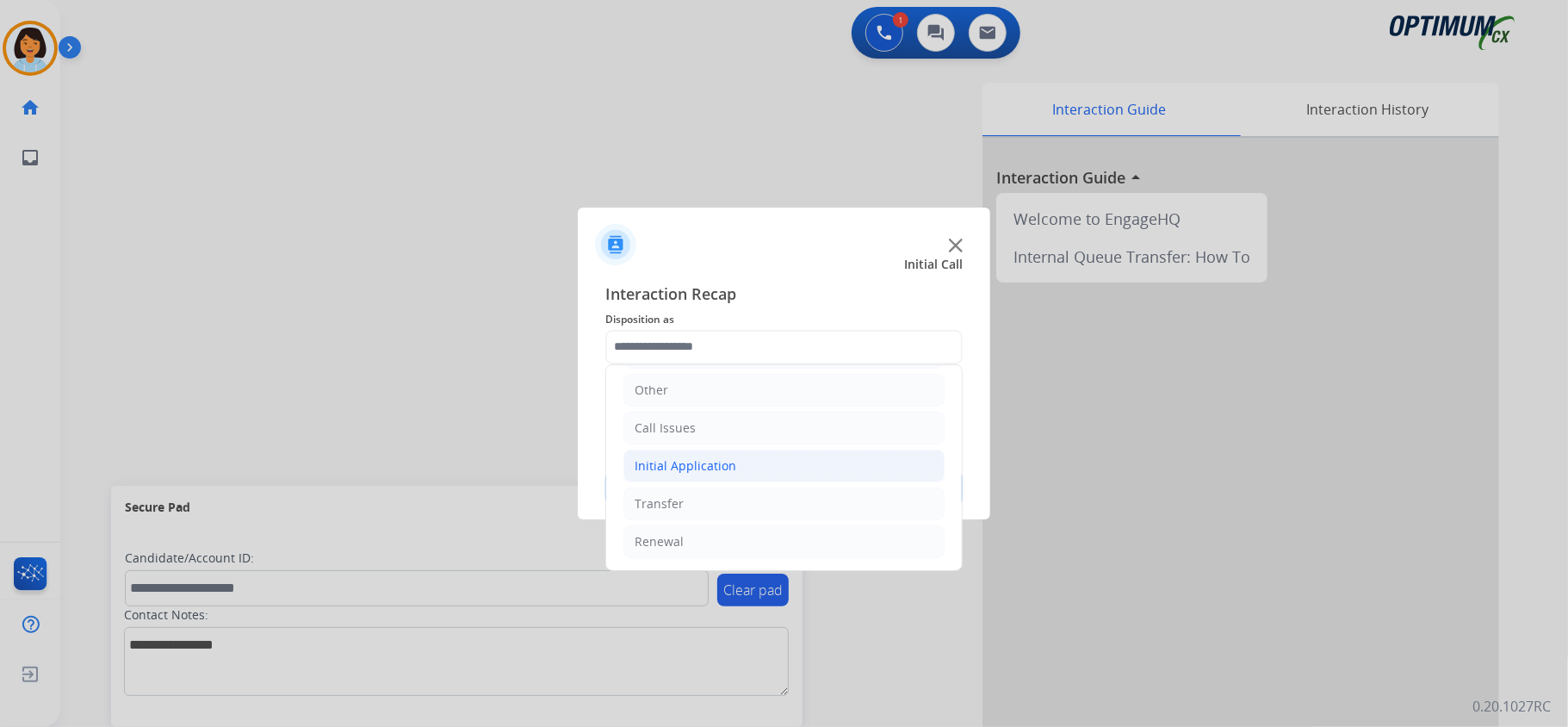
click at [737, 453] on li "Initial Application" at bounding box center [783, 466] width 321 height 33
click at [756, 494] on div "Credential Resend (Initial application)" at bounding box center [778, 499] width 218 height 17
type input "**********"
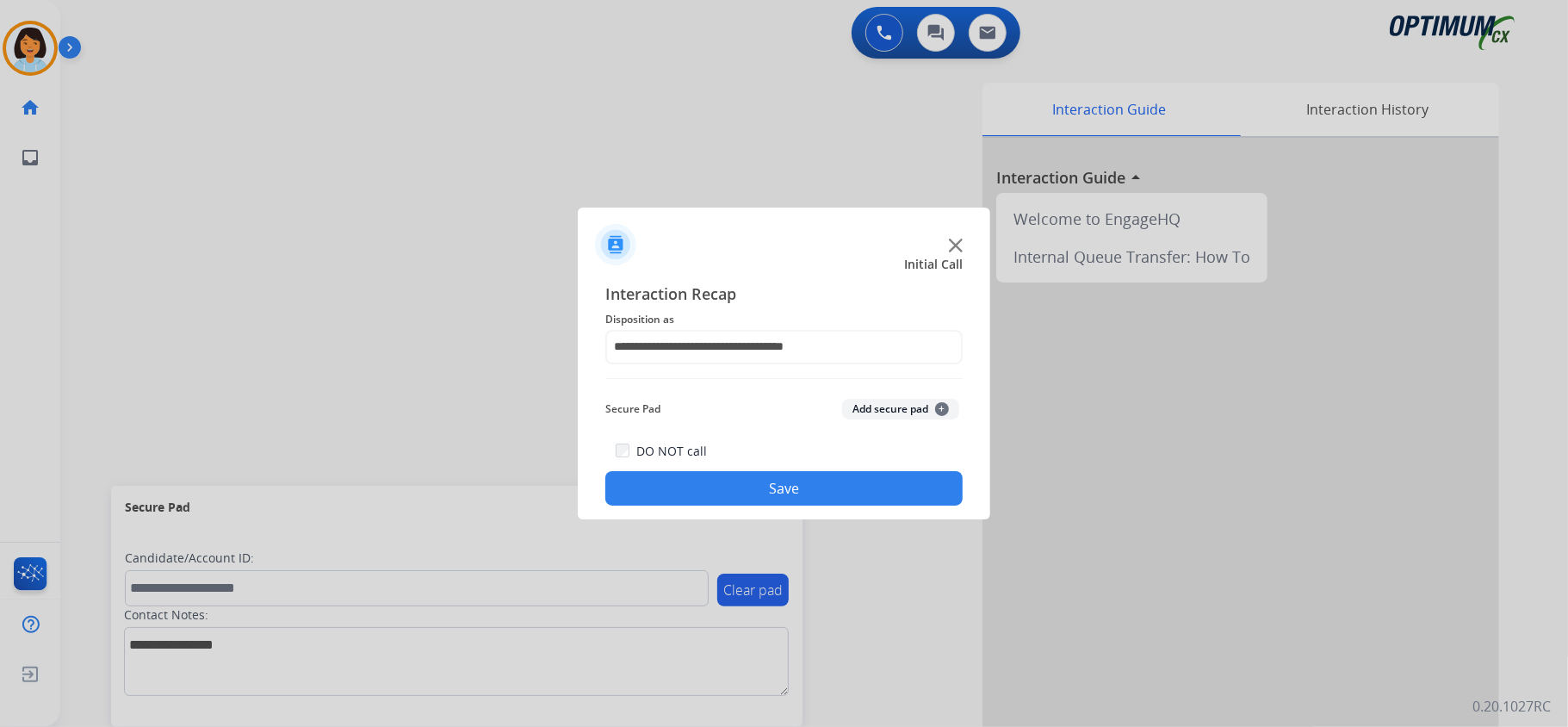
click at [759, 511] on div "**********" at bounding box center [784, 393] width 413 height 252
click at [765, 494] on button "Save" at bounding box center [784, 487] width 358 height 34
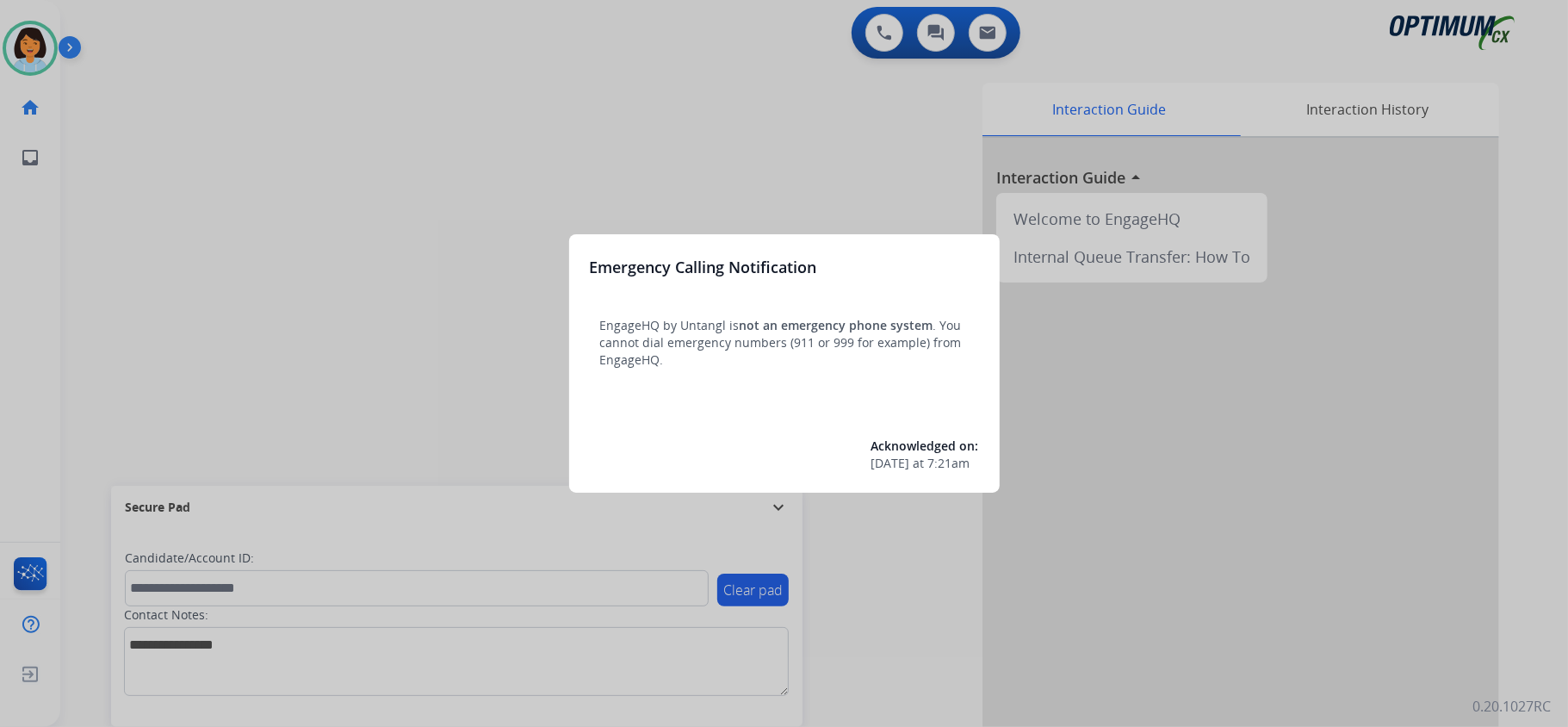
click at [232, 176] on div at bounding box center [784, 363] width 1568 height 727
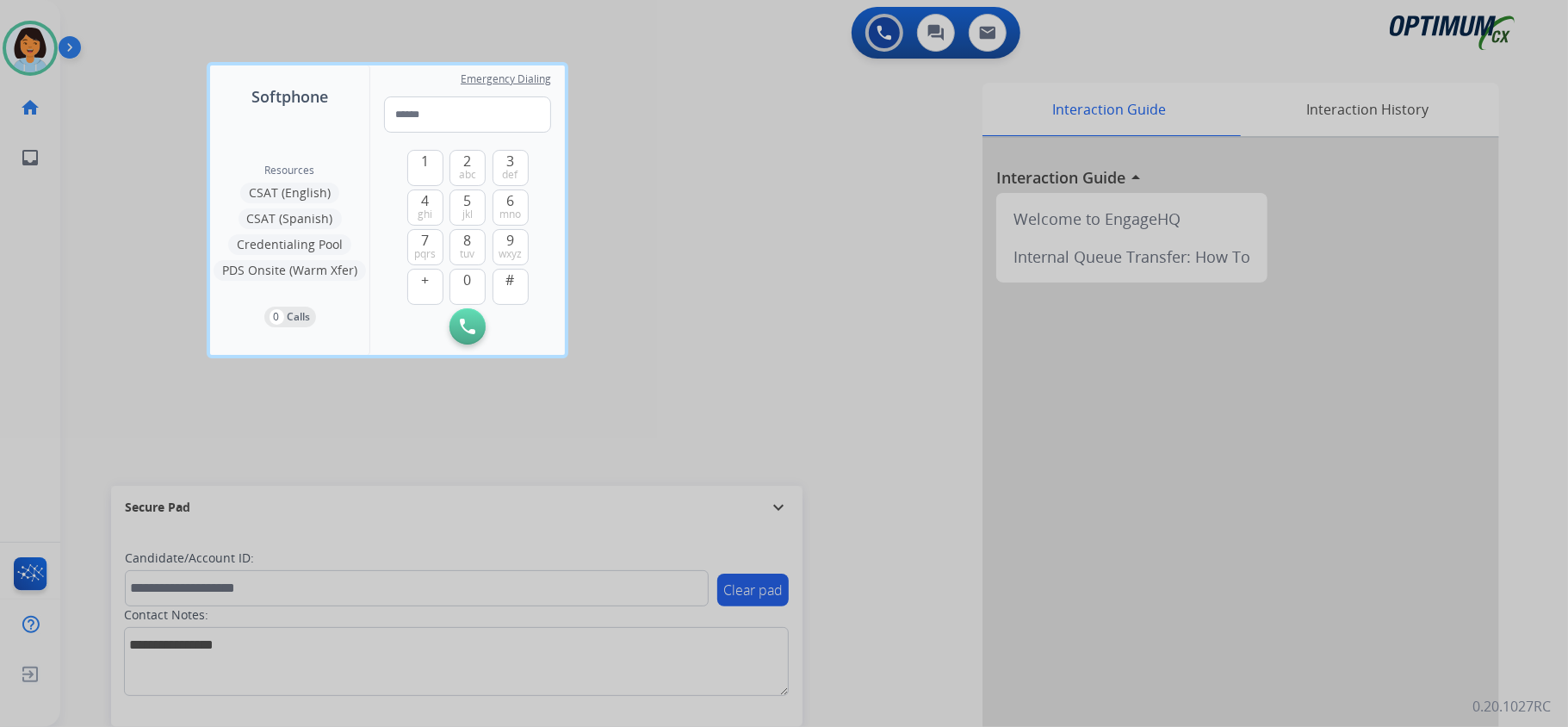
drag, startPoint x: 62, startPoint y: 47, endPoint x: 28, endPoint y: 53, distance: 34.5
click at [55, 47] on div at bounding box center [784, 363] width 1568 height 727
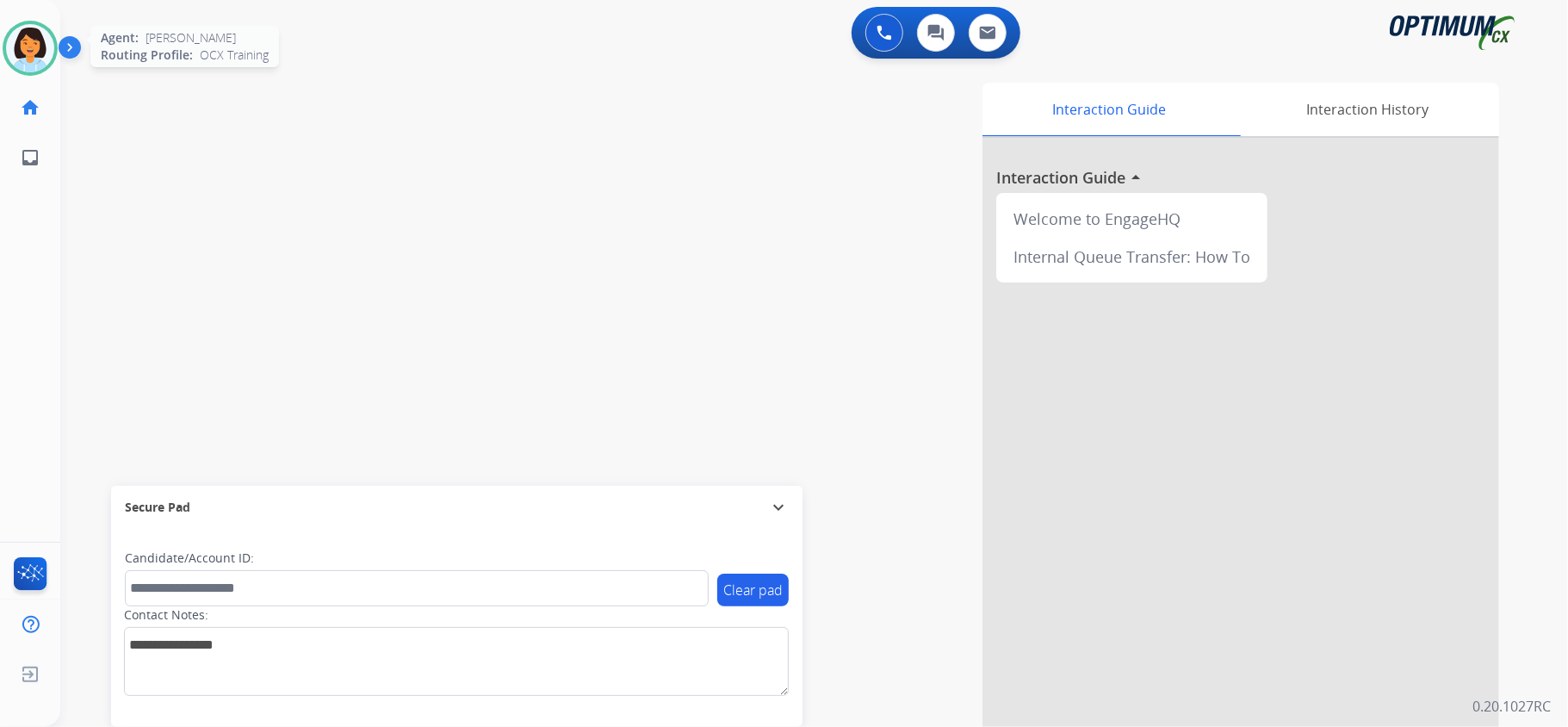
click at [33, 53] on img at bounding box center [30, 48] width 48 height 48
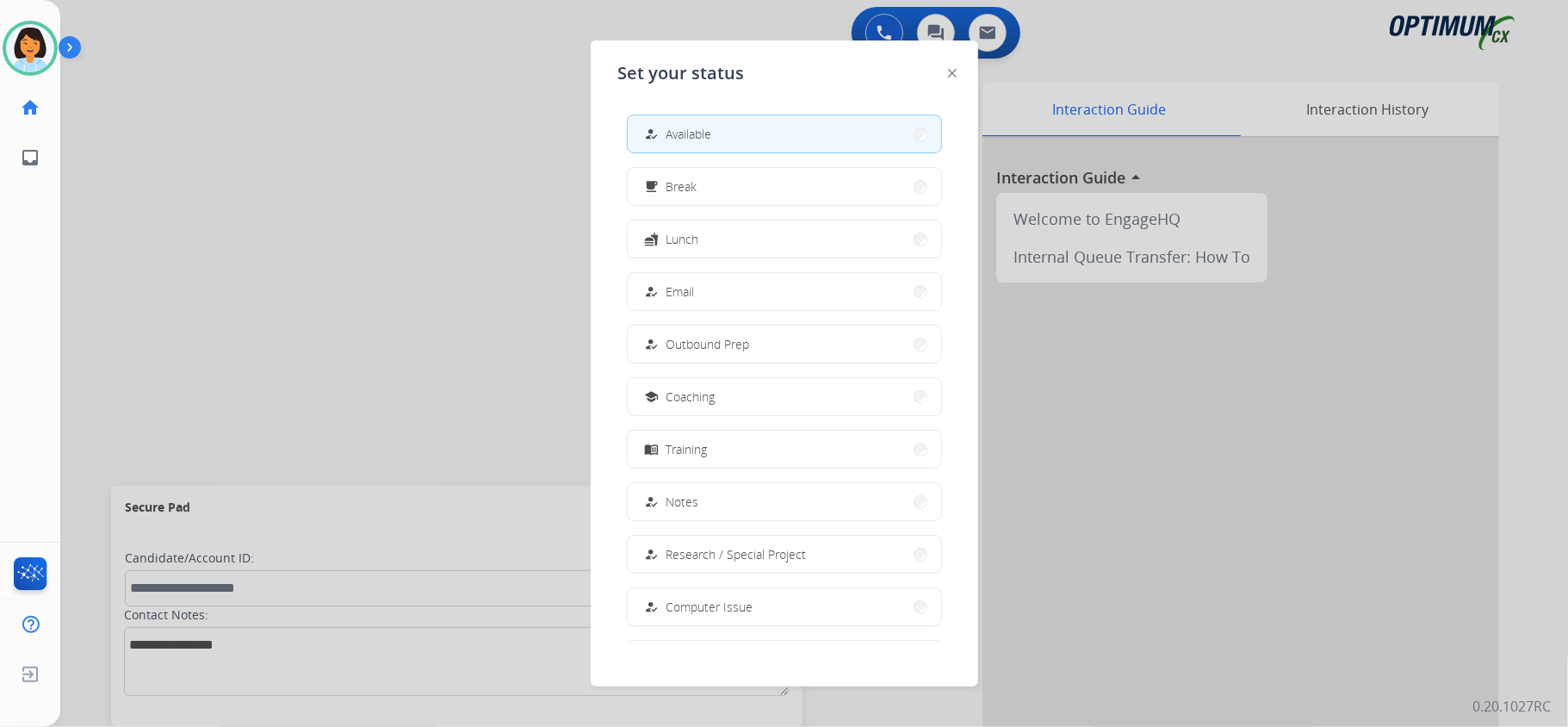
click at [749, 187] on button "free_breakfast Break" at bounding box center [784, 187] width 313 height 37
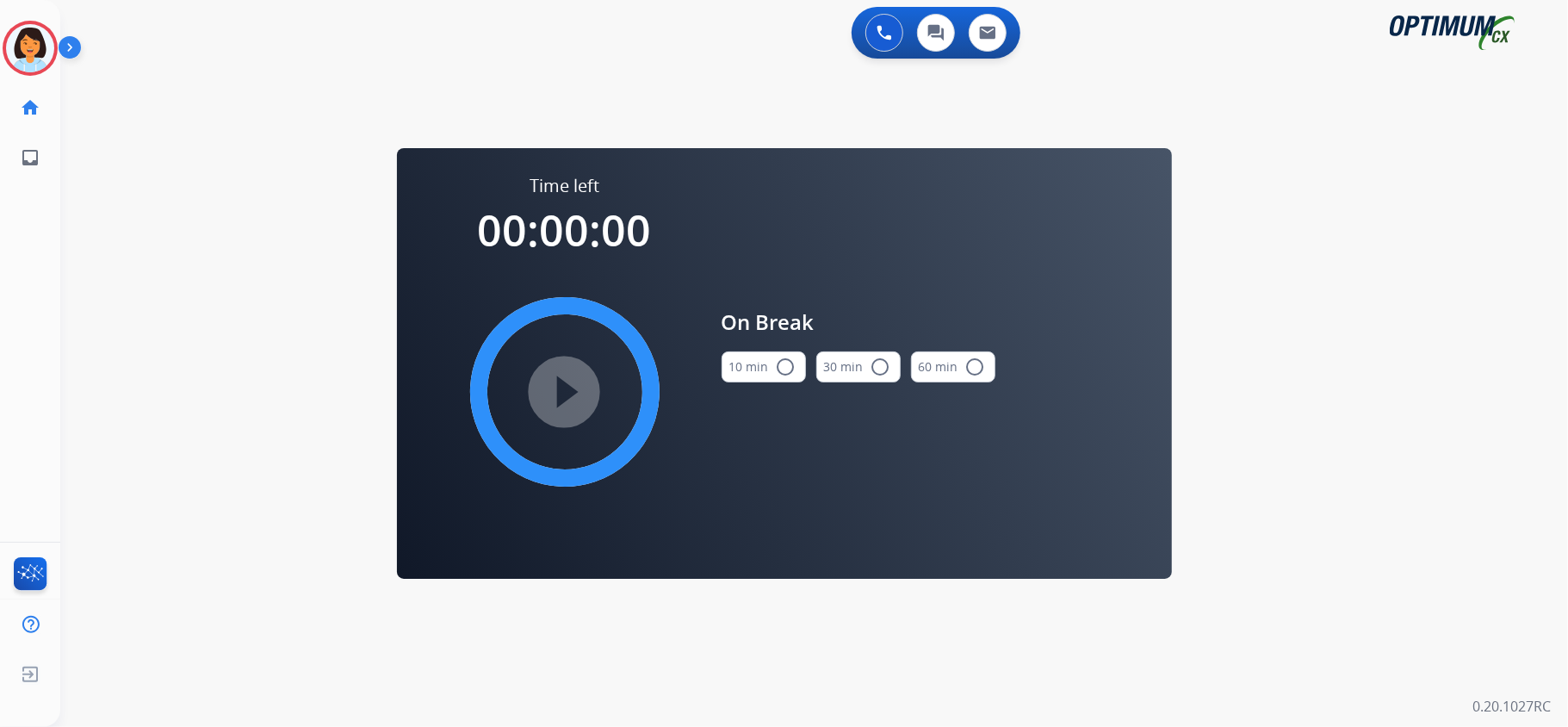
drag, startPoint x: 763, startPoint y: 373, endPoint x: 627, endPoint y: 382, distance: 136.3
click at [761, 373] on button "10 min radio_button_unchecked" at bounding box center [764, 367] width 85 height 31
click at [555, 400] on mat-icon "play_circle_filled" at bounding box center [564, 392] width 20 height 20
click at [381, 238] on div "0 Voice Interactions 0 Chat Interactions 0 Email Interactions swap_horiz Break …" at bounding box center [814, 363] width 1507 height 727
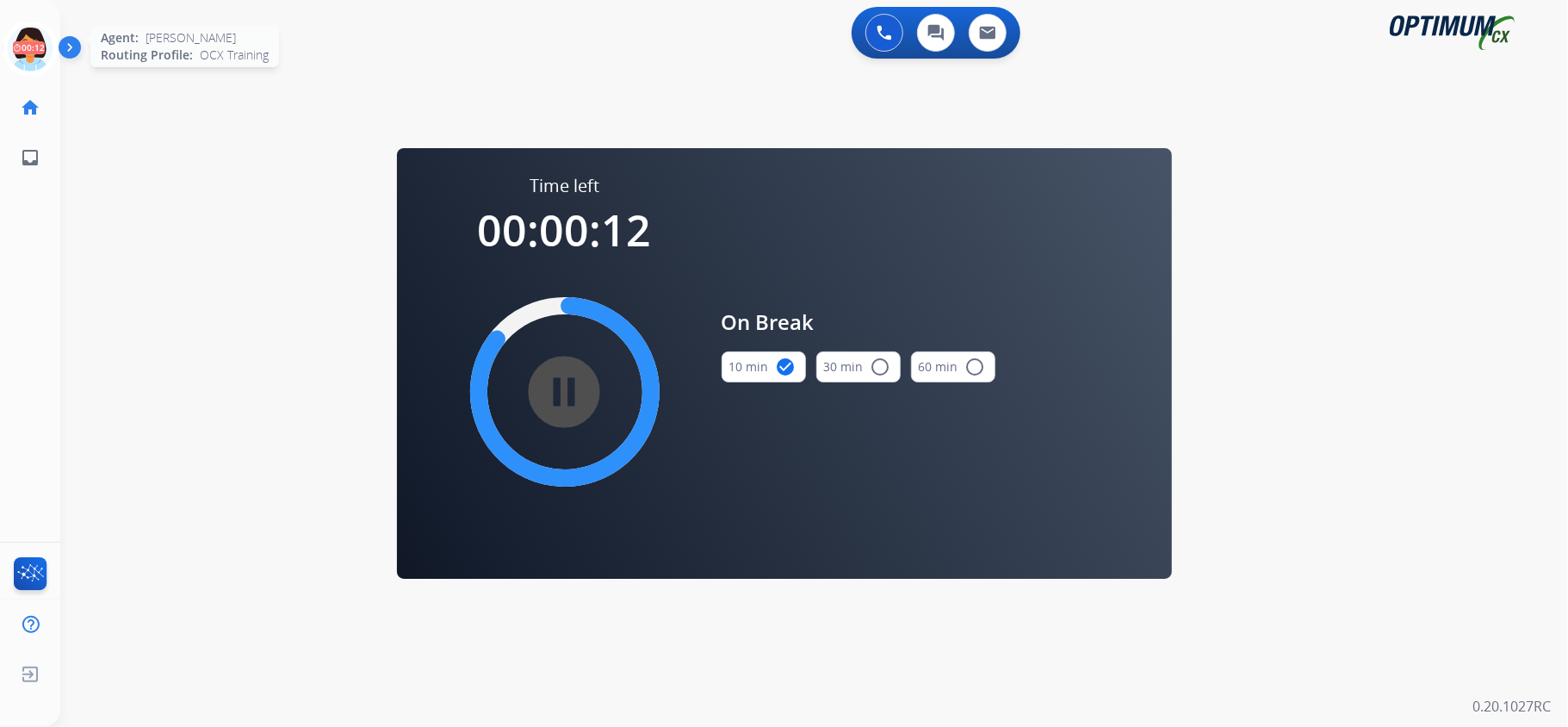
click at [4, 38] on icon at bounding box center [30, 48] width 56 height 56
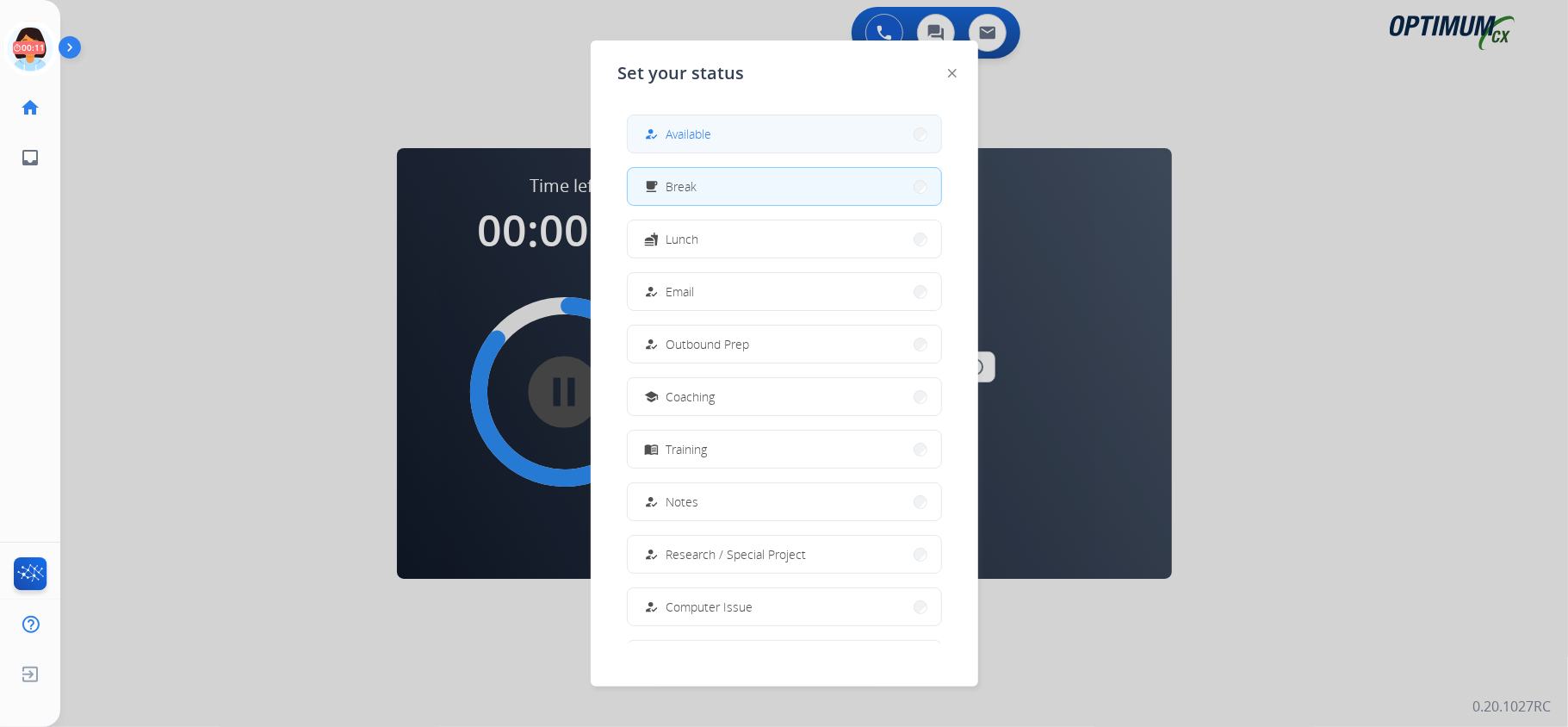
click at [783, 124] on button "how_to_reg Available" at bounding box center [784, 134] width 313 height 37
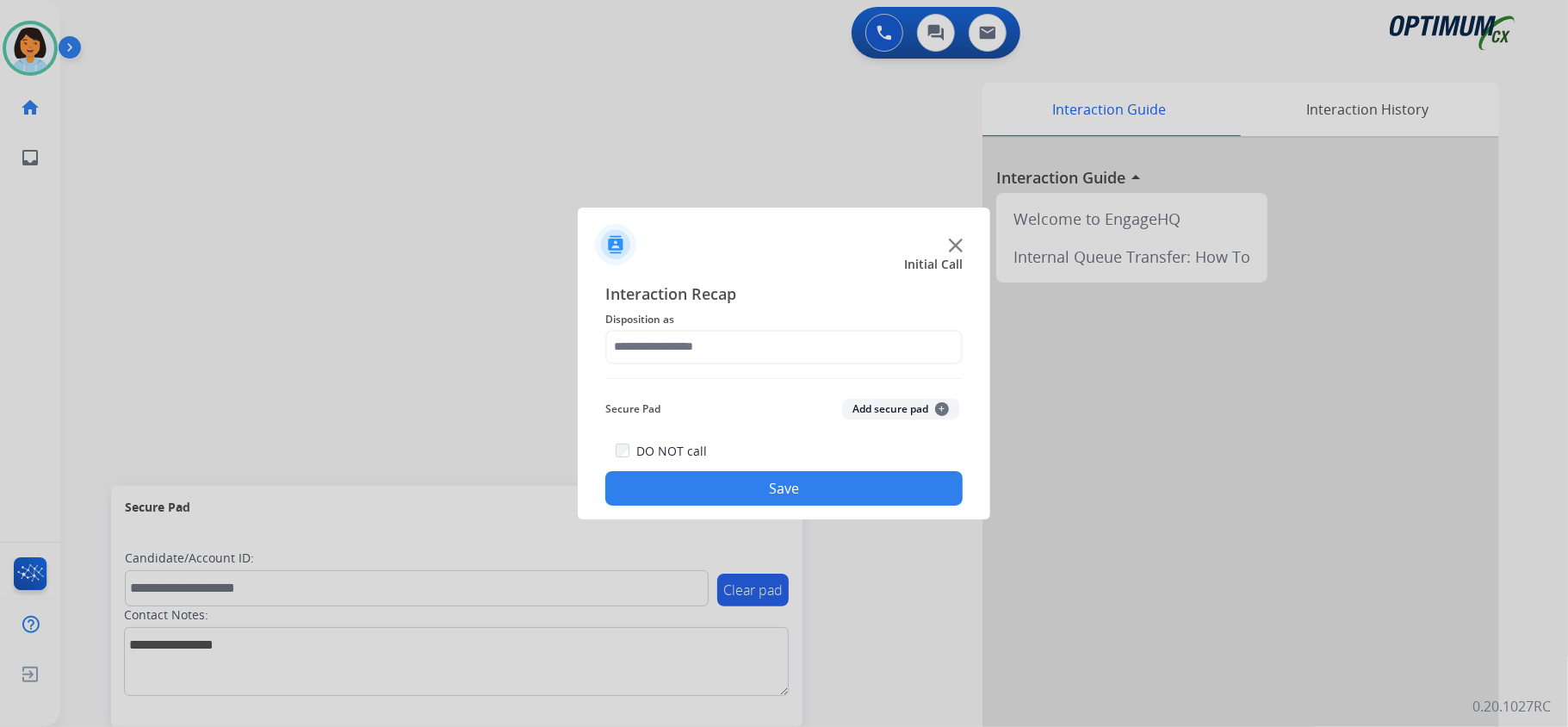
click at [783, 124] on div at bounding box center [784, 363] width 1568 height 727
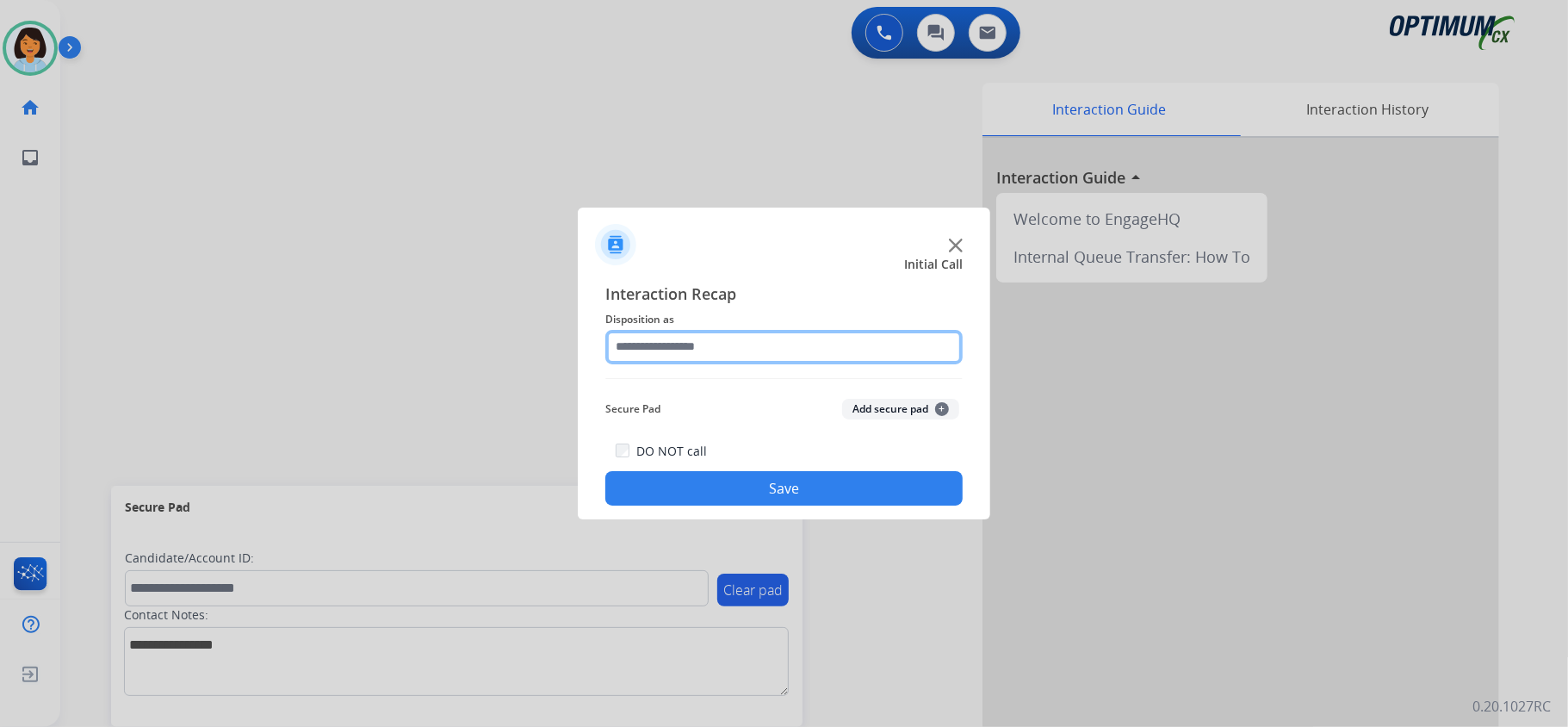
click at [920, 338] on input "text" at bounding box center [784, 346] width 358 height 34
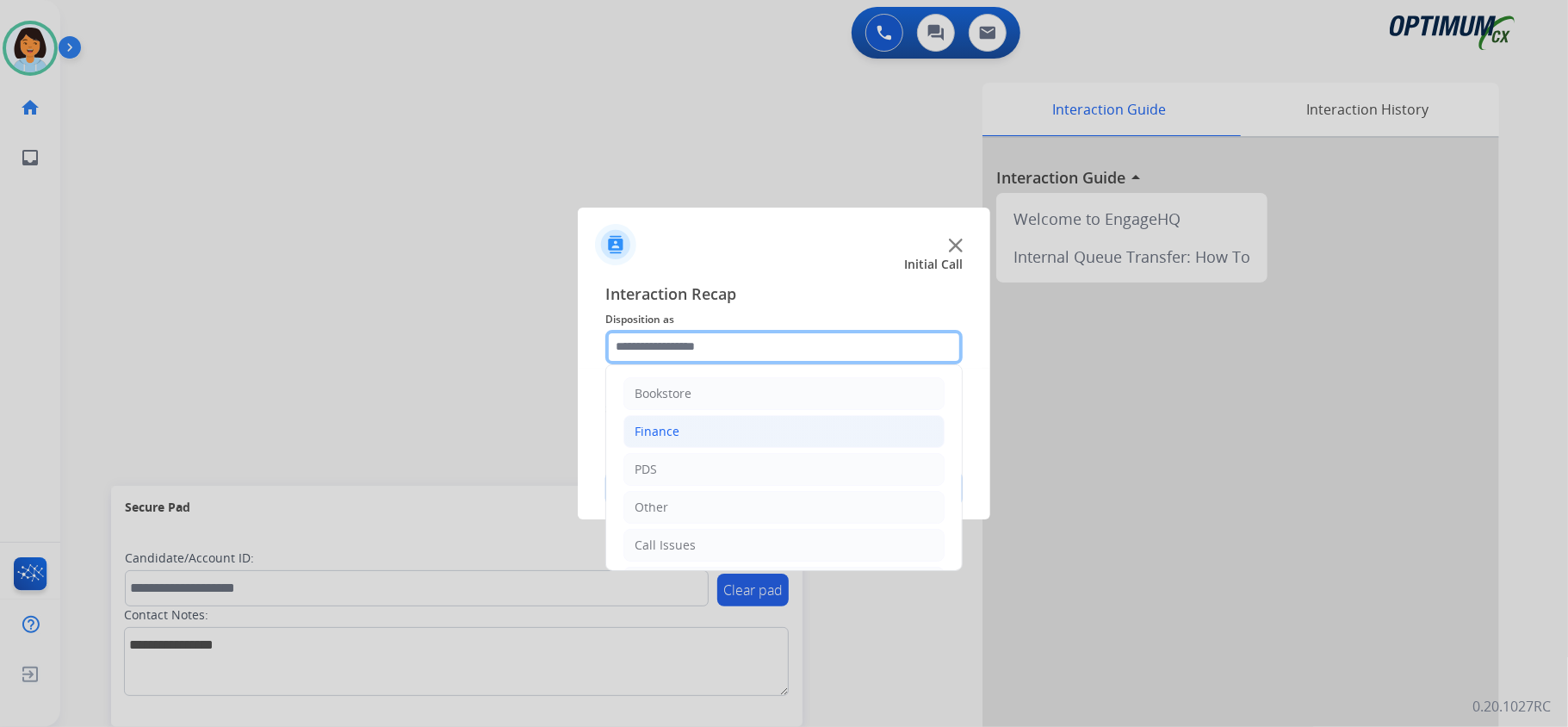
scroll to position [115, 0]
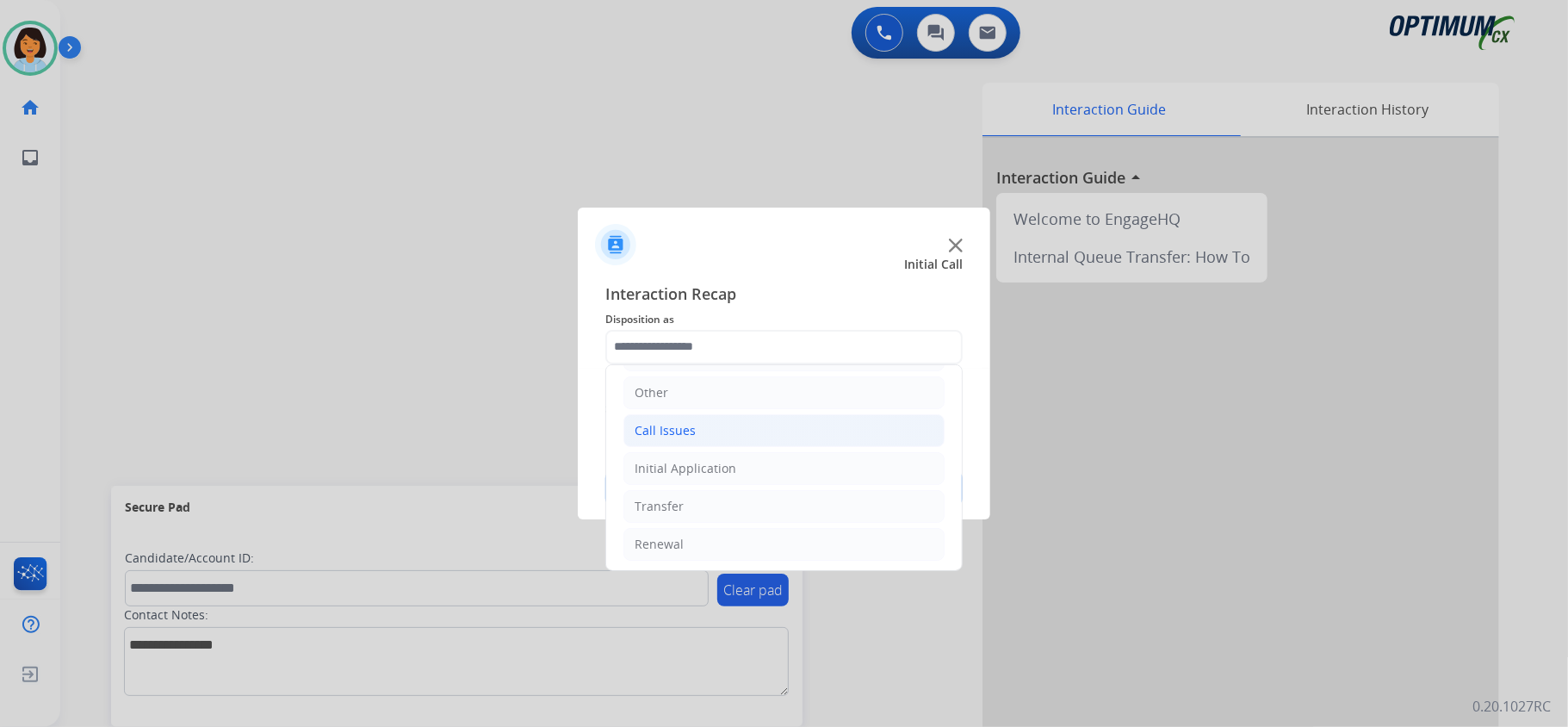
click at [735, 430] on li "Call Issues" at bounding box center [783, 431] width 321 height 33
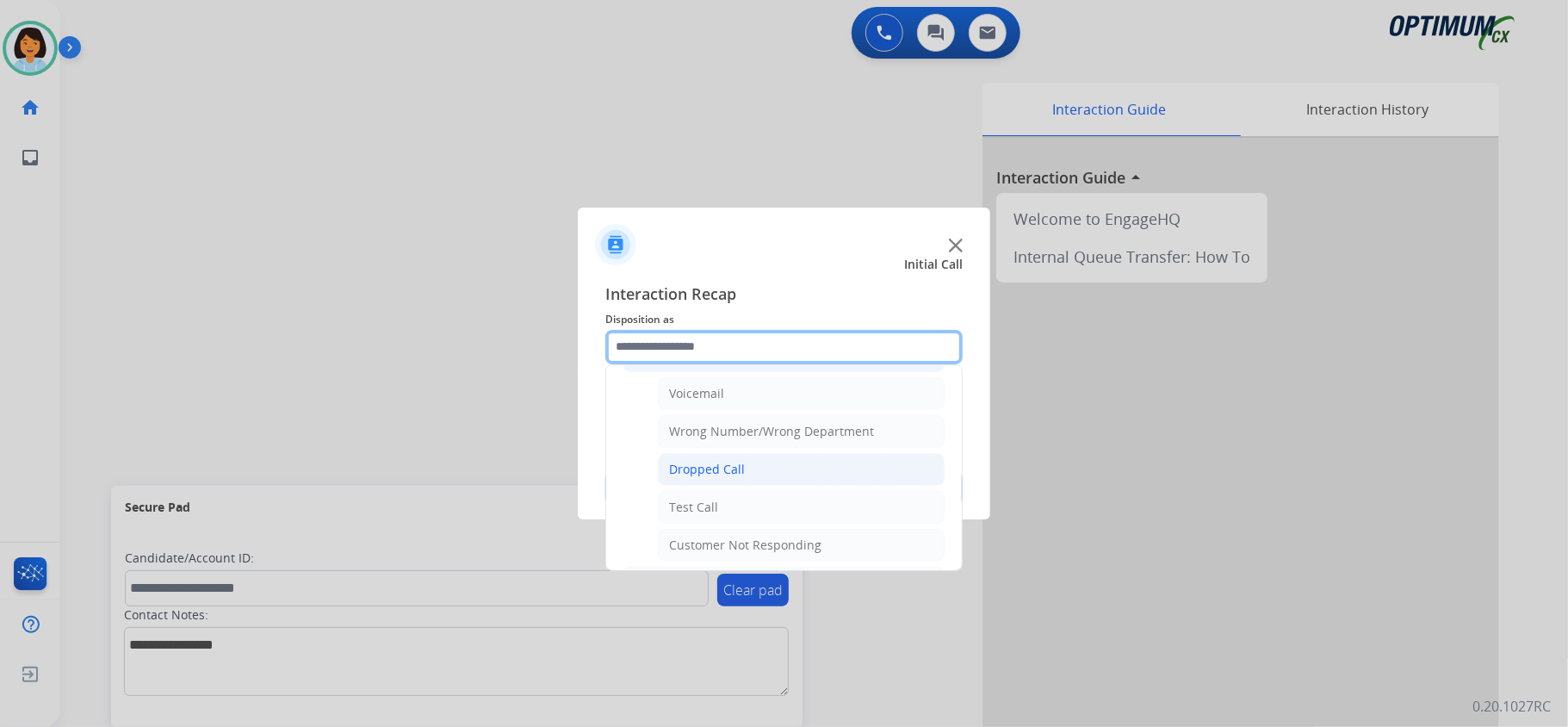
scroll to position [229, 0]
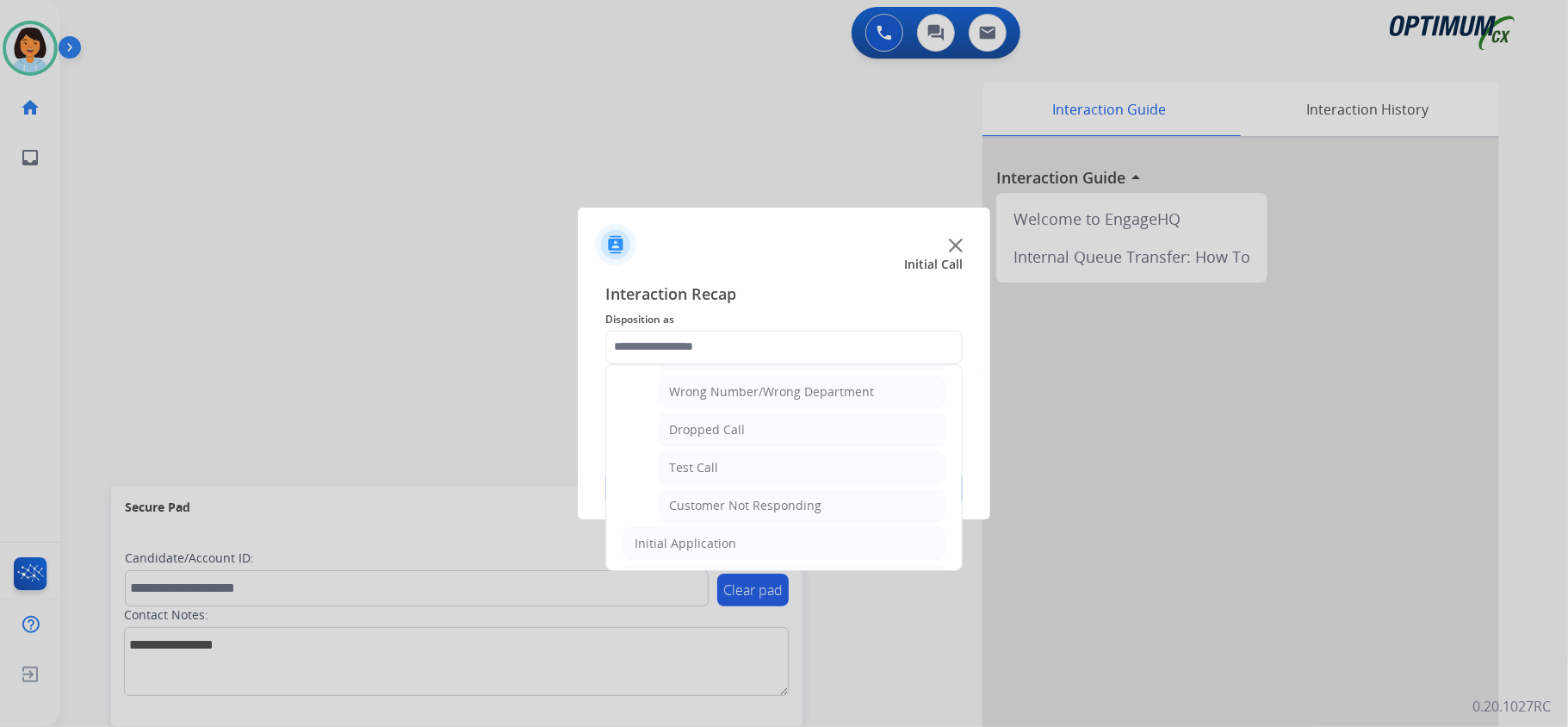
click at [766, 428] on li "Dropped Call" at bounding box center [801, 430] width 287 height 33
type input "**********"
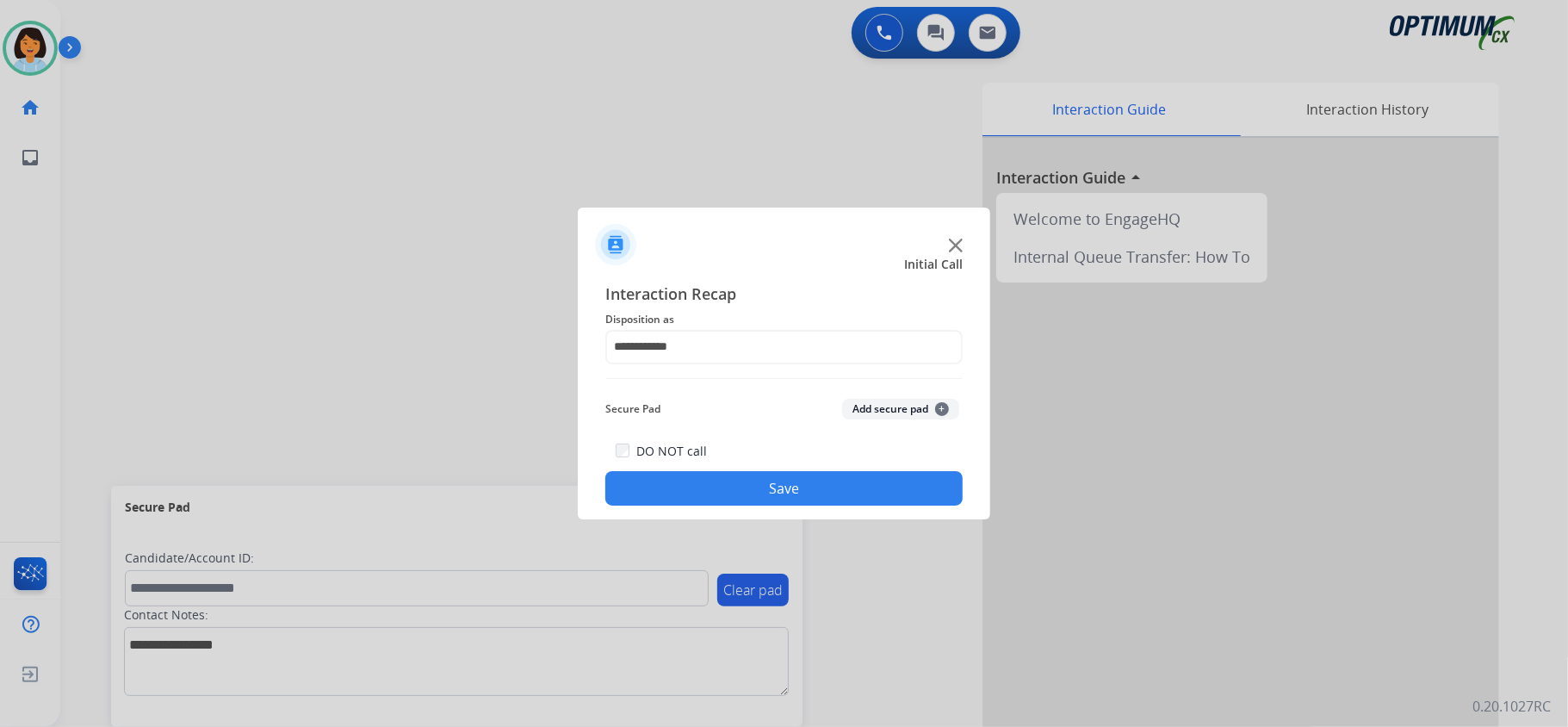
click at [784, 487] on button "Save" at bounding box center [784, 487] width 358 height 34
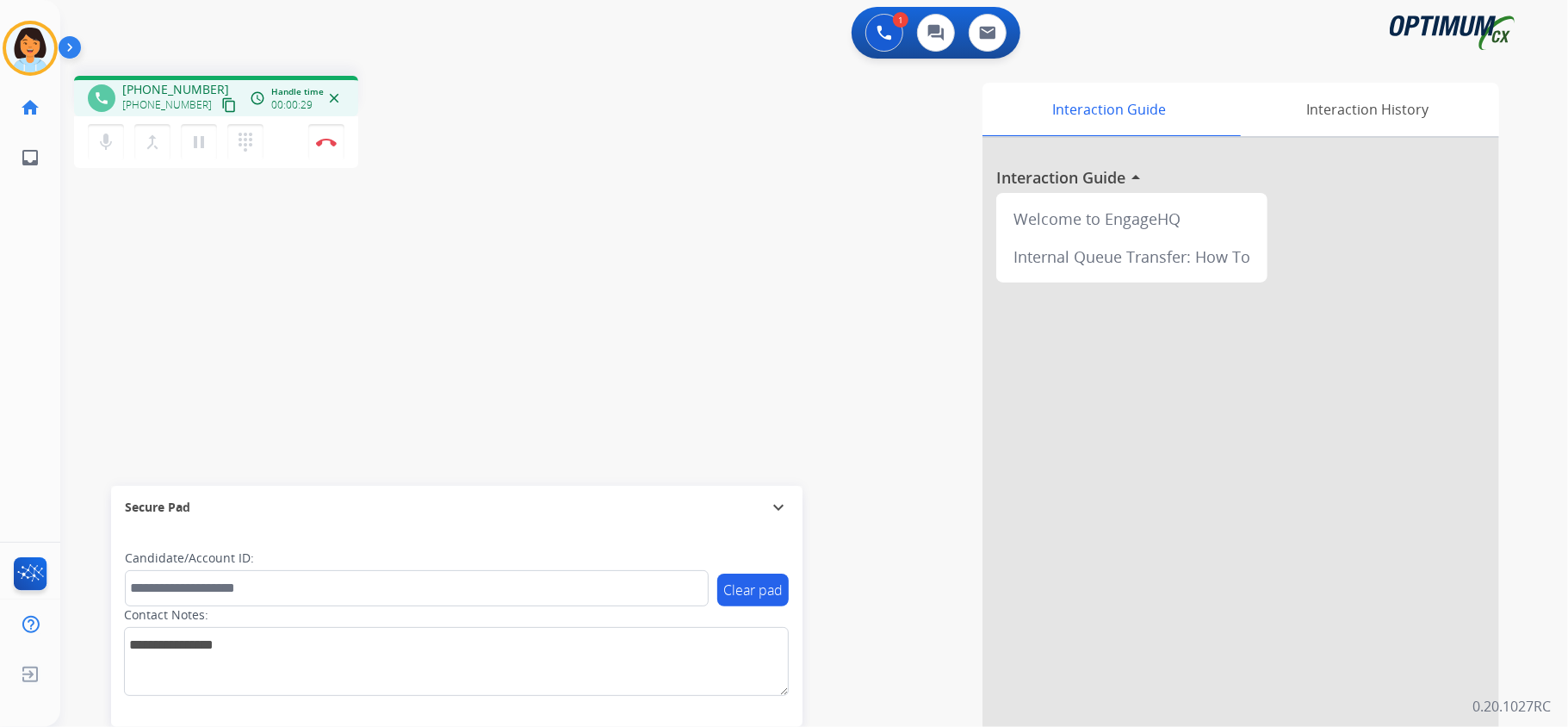
click at [222, 103] on mat-icon "content_copy" at bounding box center [229, 105] width 16 height 16
click at [222, 101] on mat-icon "content_copy" at bounding box center [229, 105] width 16 height 16
click at [321, 139] on img at bounding box center [326, 142] width 20 height 8
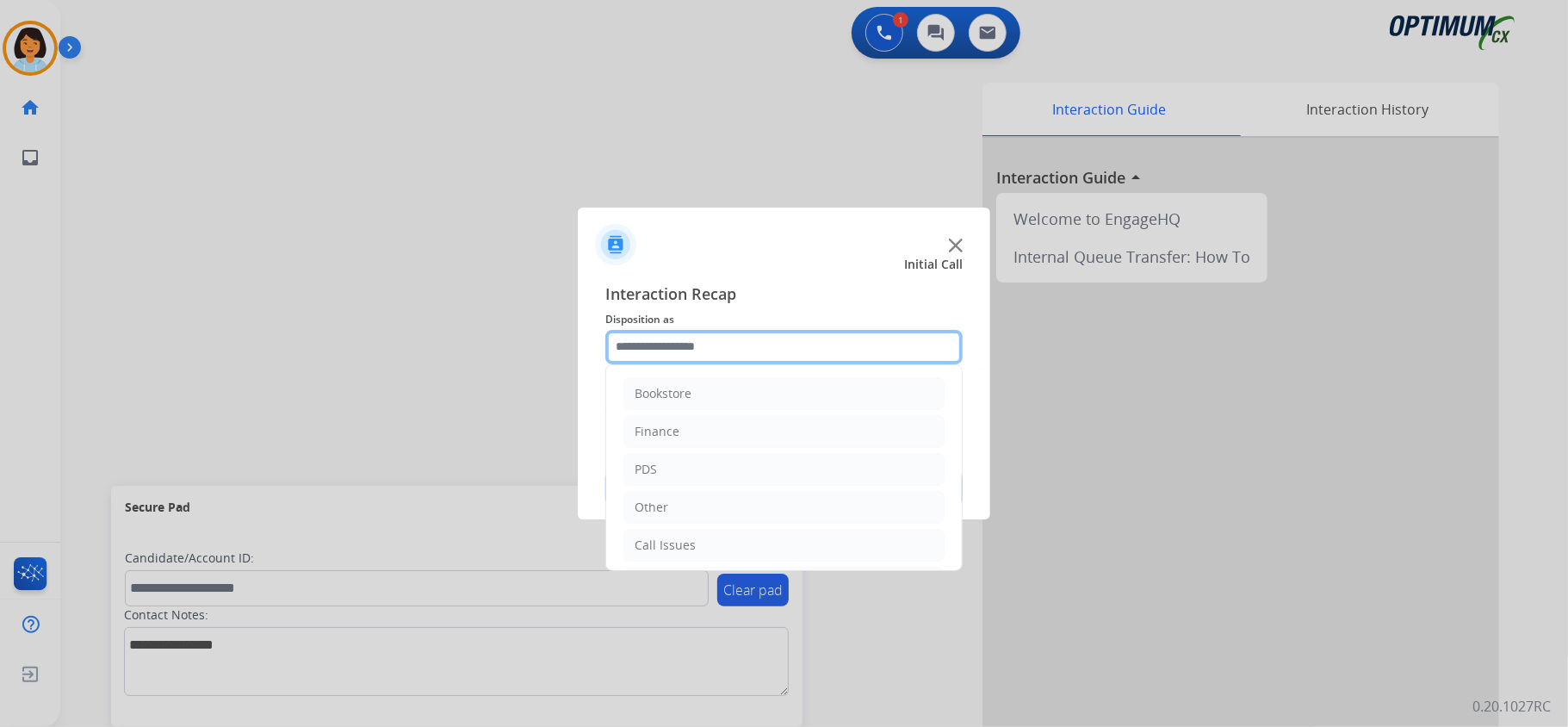
click at [773, 345] on input "text" at bounding box center [784, 346] width 358 height 34
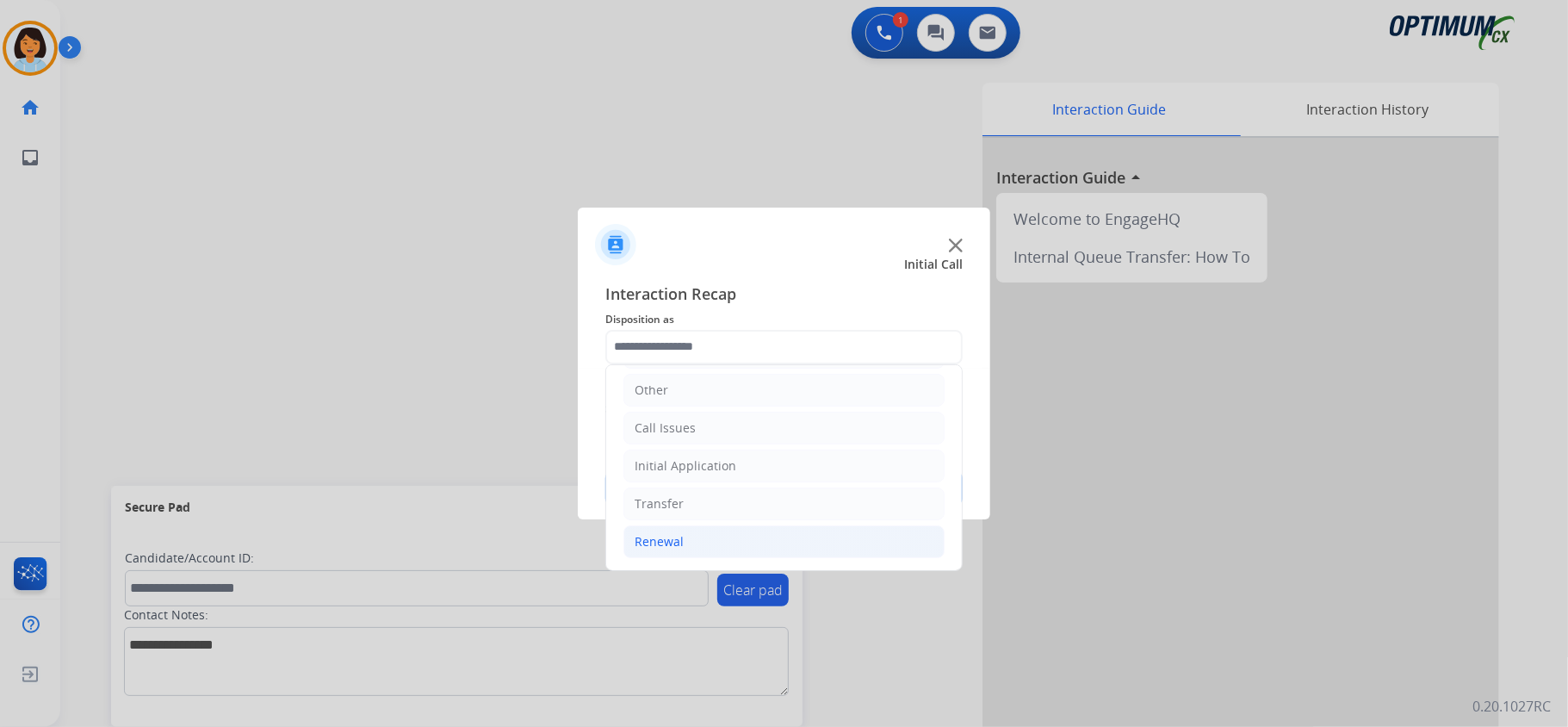
click at [710, 536] on li "Renewal" at bounding box center [783, 541] width 321 height 33
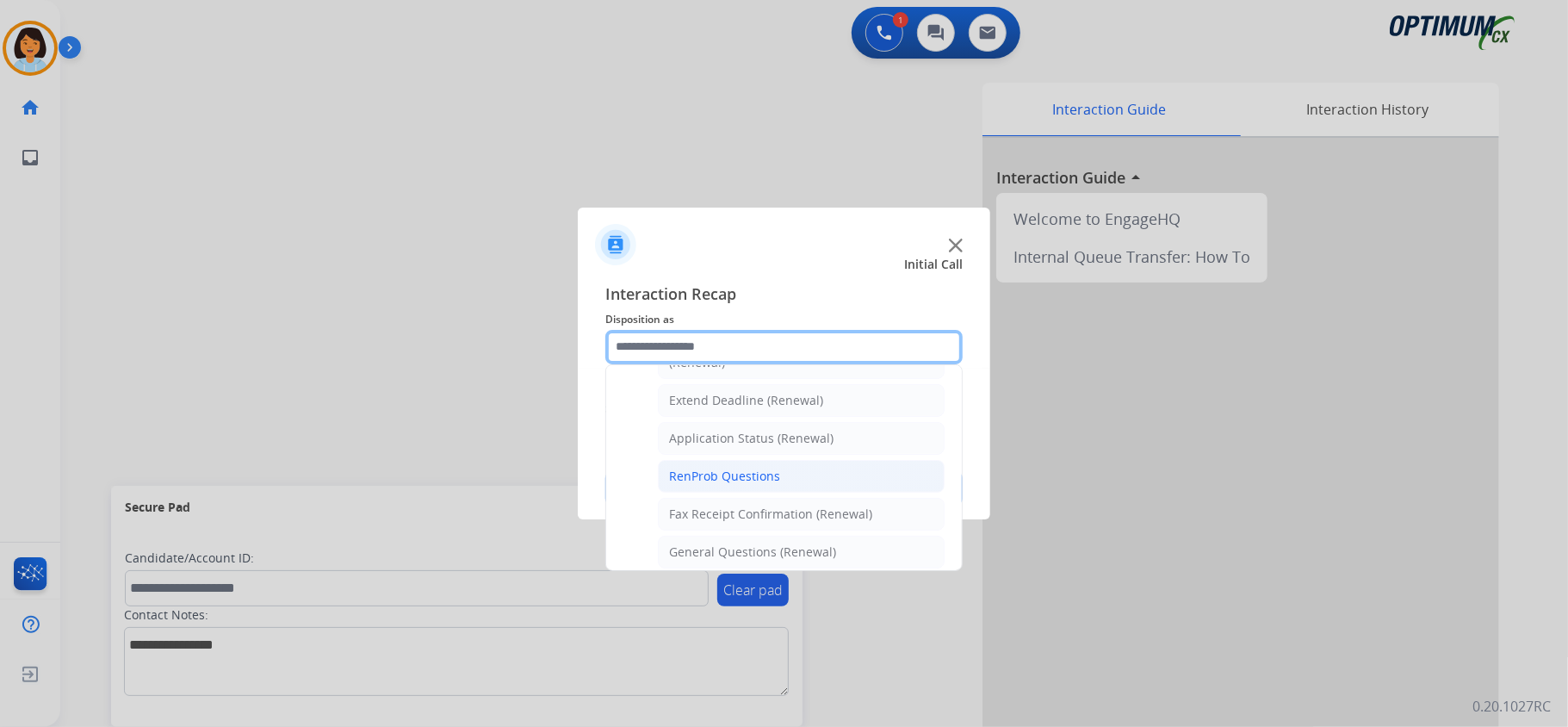
scroll to position [466, 0]
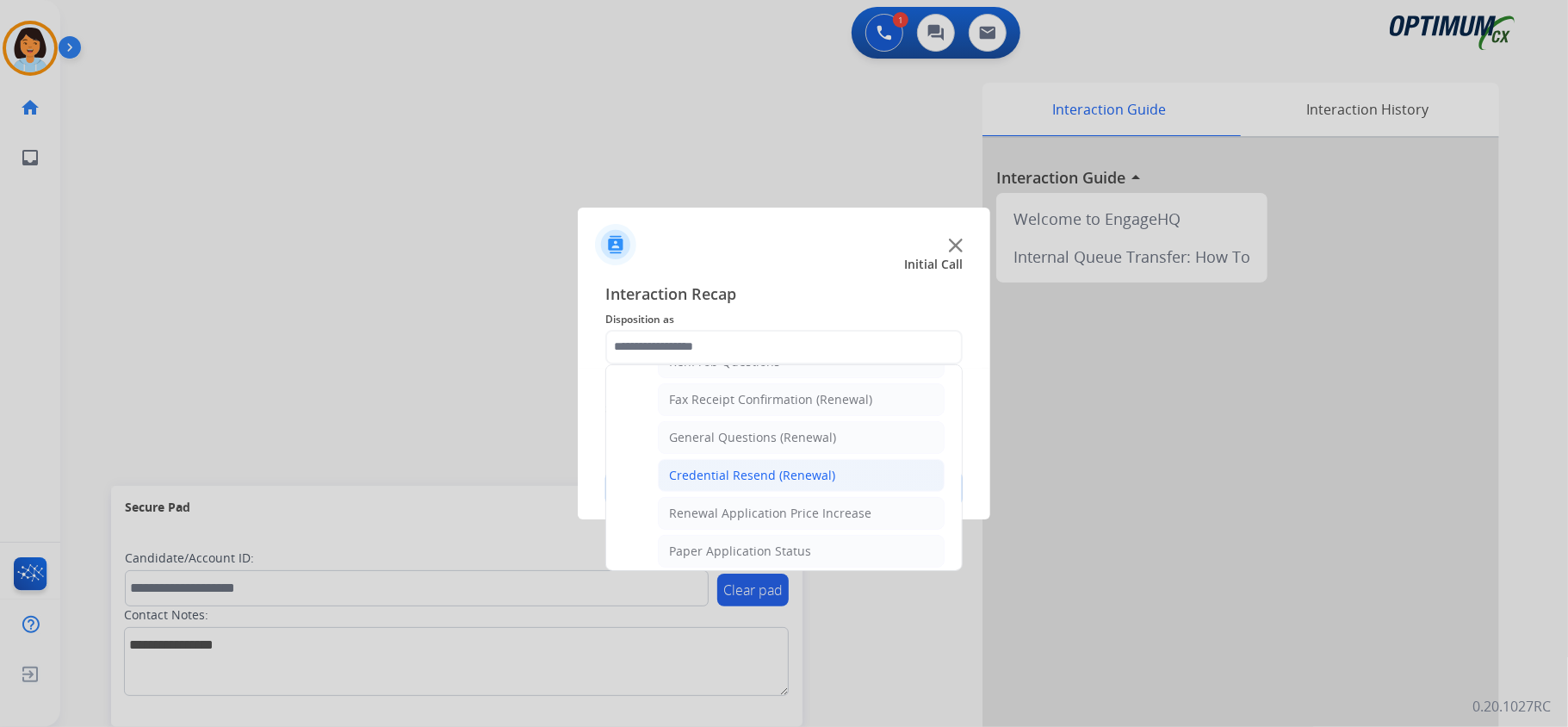
click at [757, 477] on div "Credential Resend (Renewal)" at bounding box center [752, 475] width 166 height 17
type input "**********"
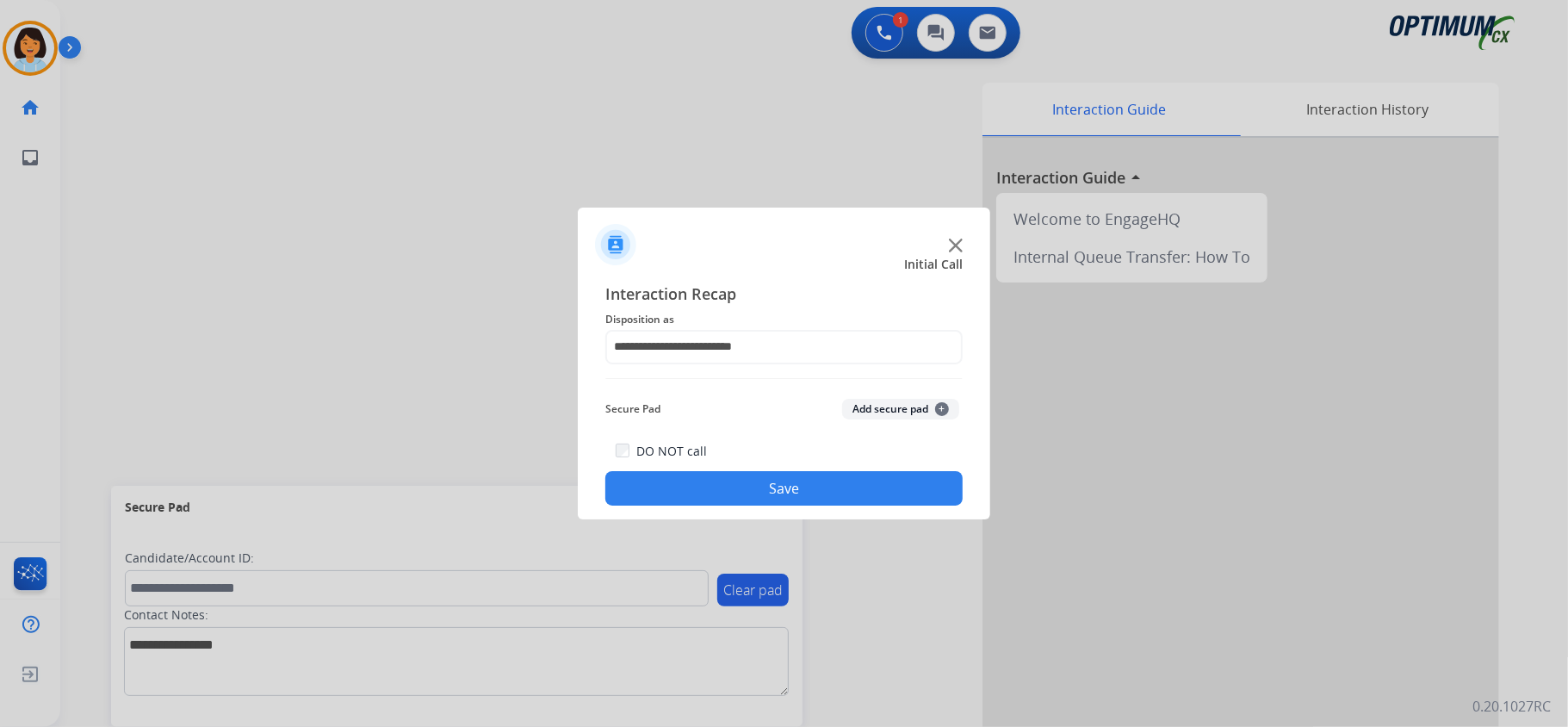
click at [757, 477] on button "Save" at bounding box center [784, 487] width 358 height 34
